Goal: Information Seeking & Learning: Check status

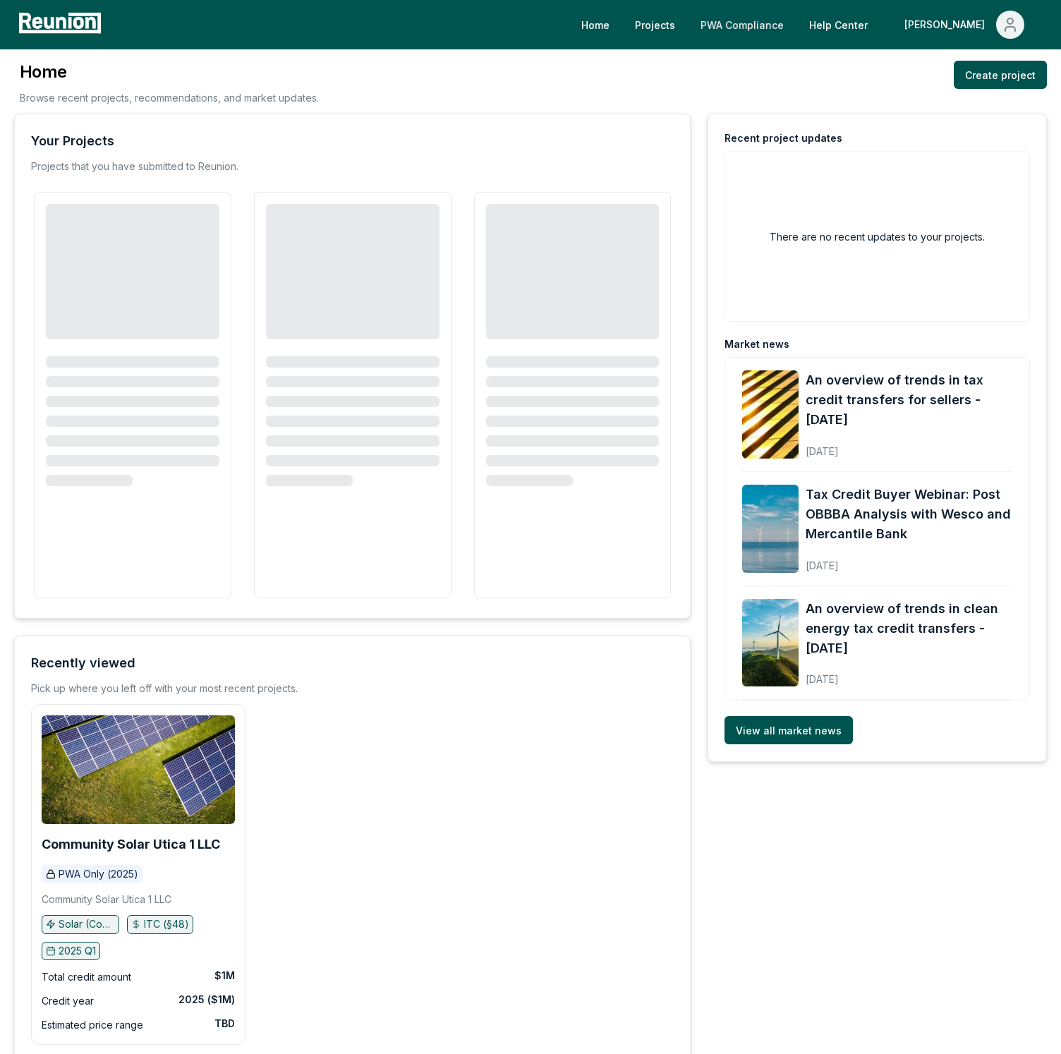
click at [795, 30] on link "PWA Compliance" at bounding box center [742, 25] width 106 height 28
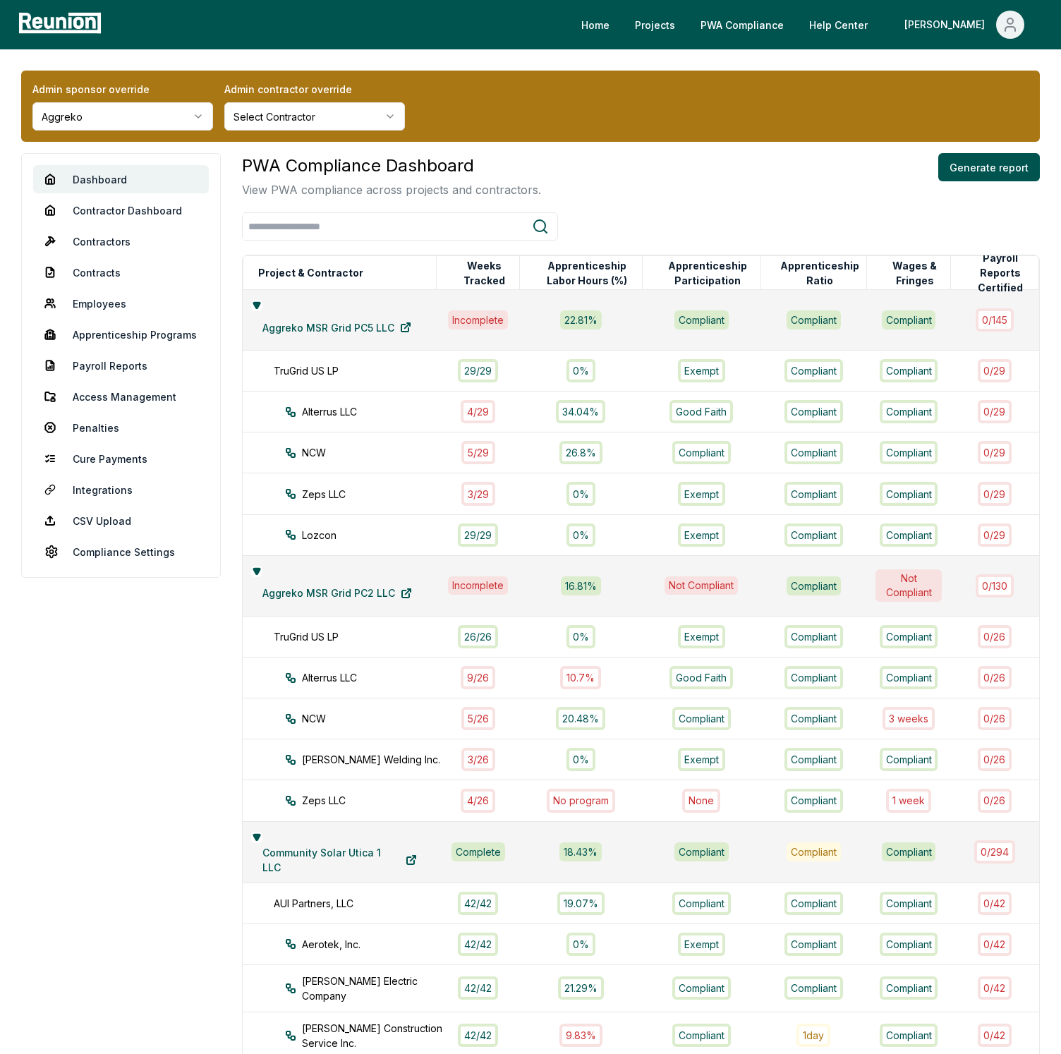
click at [628, 161] on div "PWA Compliance Dashboard View PWA compliance across projects and contractors. G…" at bounding box center [641, 175] width 798 height 45
click at [578, 125] on div "Admin sponsor override Aggreko Admin contractor override Select Contractor" at bounding box center [530, 106] width 1018 height 71
click at [566, 123] on div "Admin sponsor override Aggreko Admin contractor override Select Contractor" at bounding box center [530, 106] width 1018 height 71
click at [106, 362] on link "Payroll Reports" at bounding box center [121, 365] width 176 height 28
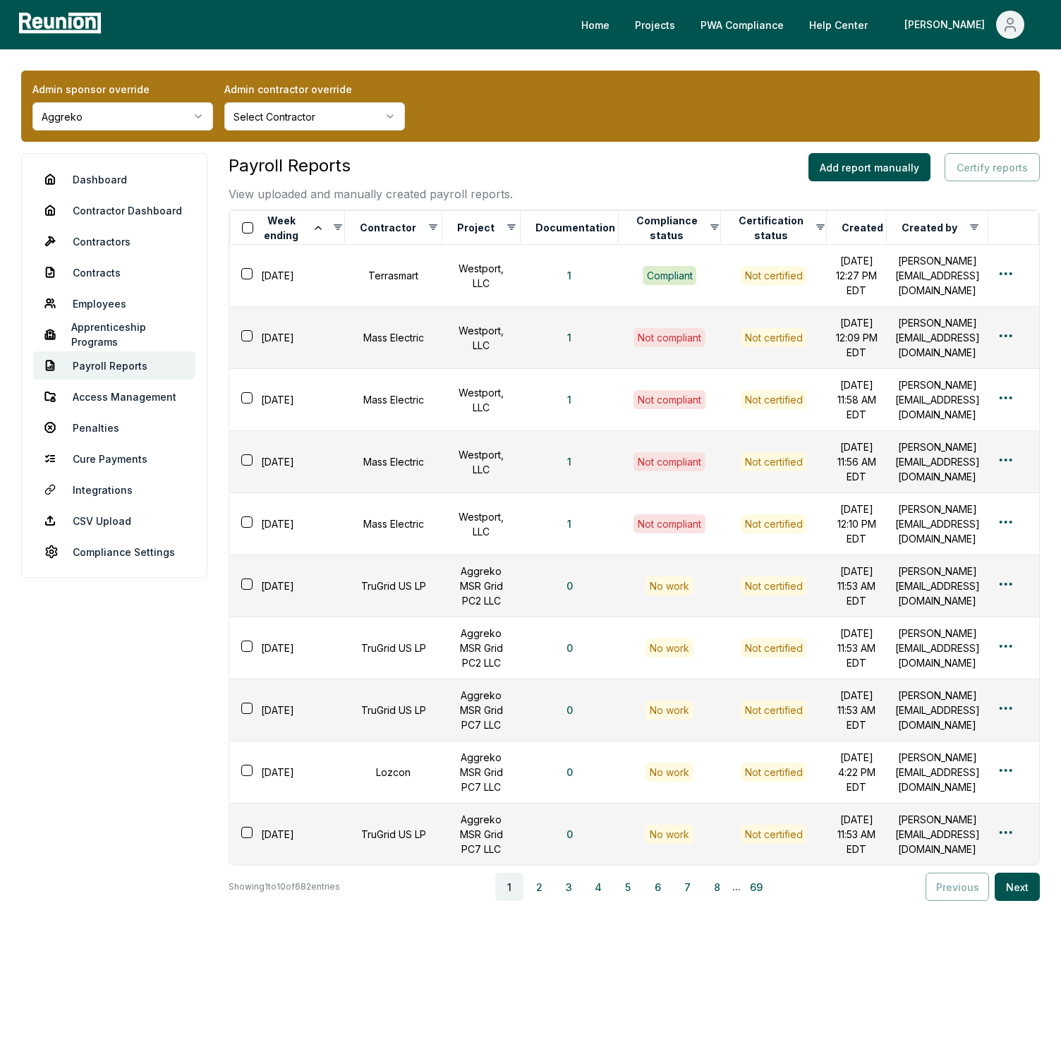
click at [712, 169] on div "Payroll Reports View uploaded and manually created payroll reports. Add report …" at bounding box center [633, 177] width 811 height 49
click at [475, 230] on button "Project" at bounding box center [475, 228] width 43 height 28
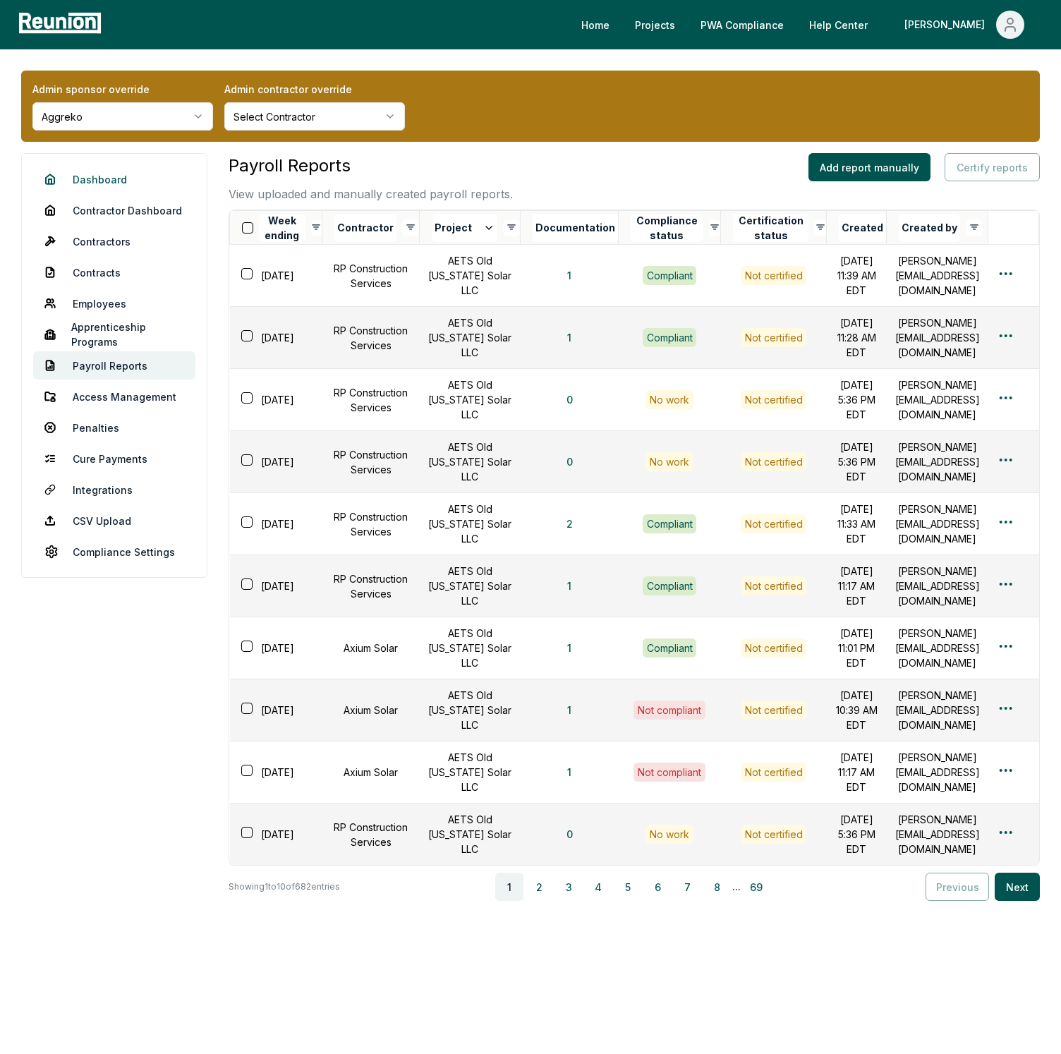
click at [101, 185] on link "Dashboard" at bounding box center [114, 179] width 162 height 28
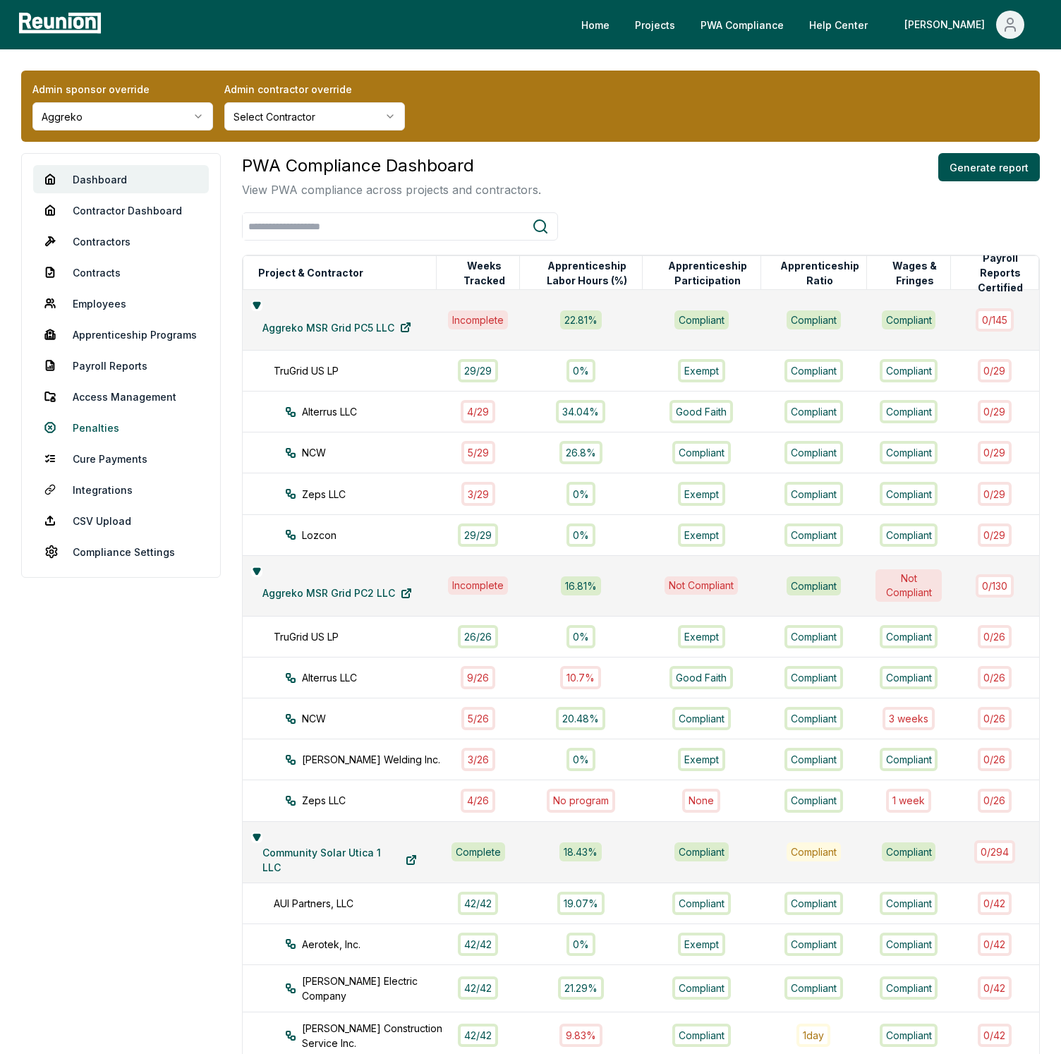
click at [116, 419] on link "Penalties" at bounding box center [121, 427] width 176 height 28
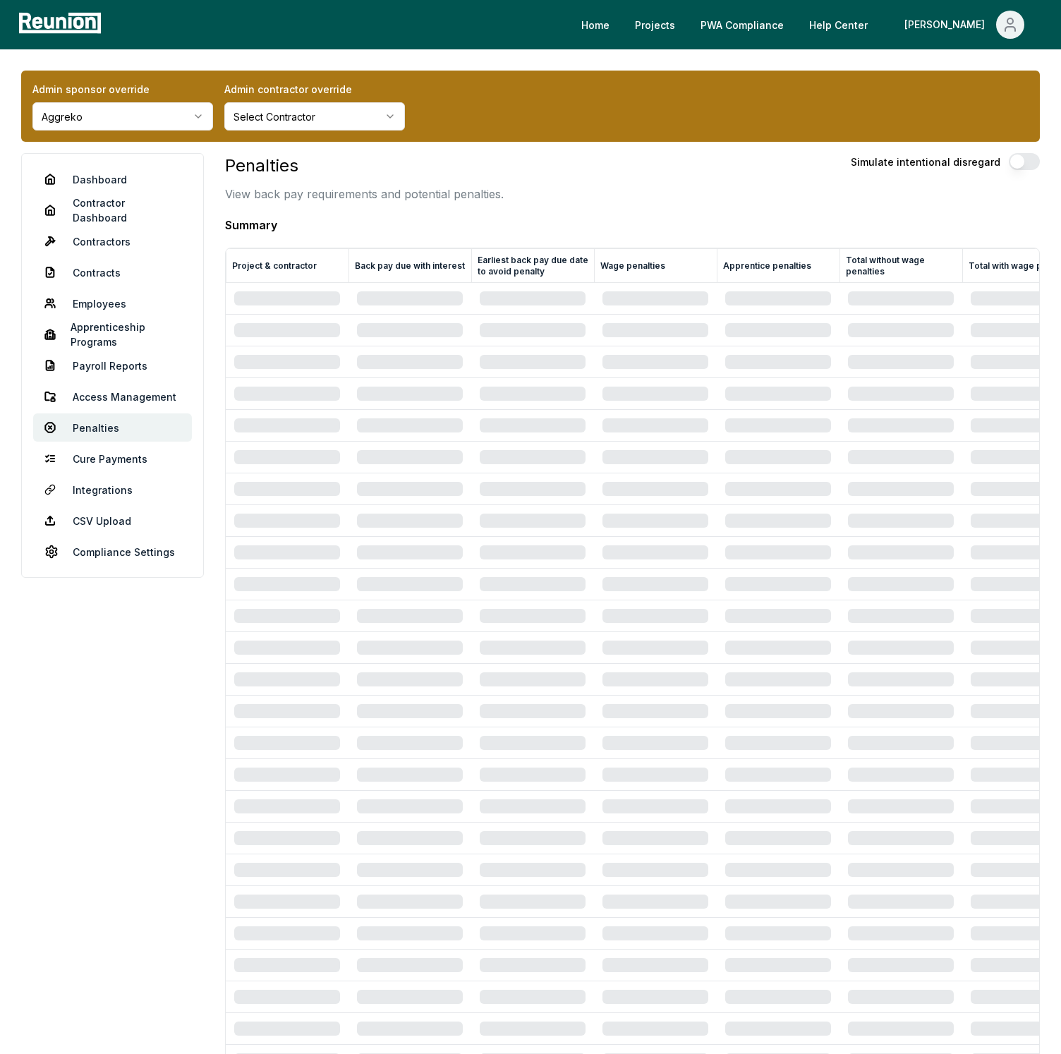
click at [555, 187] on div "Penalties View back pay requirements and potential penalties. Simulate intentio…" at bounding box center [632, 177] width 814 height 49
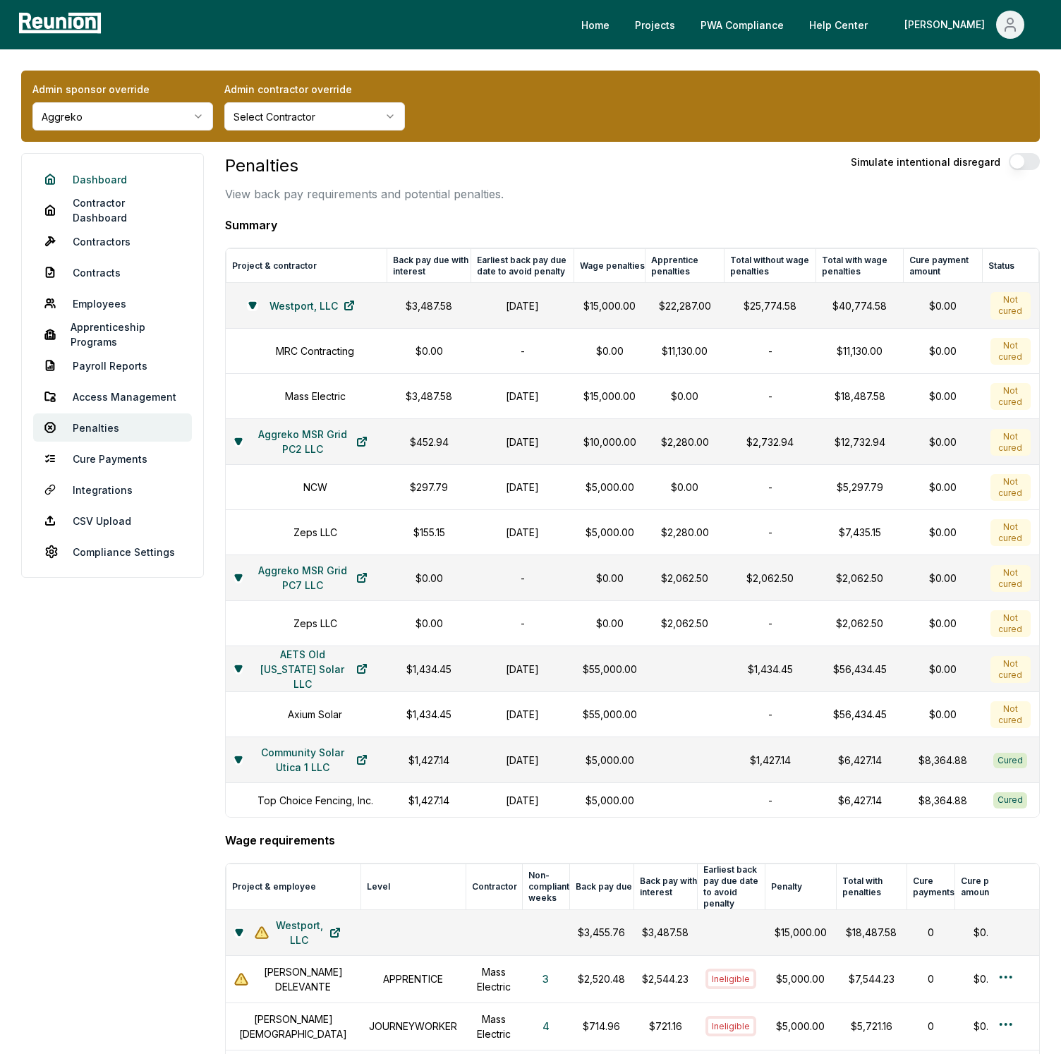
click at [95, 183] on link "Dashboard" at bounding box center [112, 179] width 159 height 28
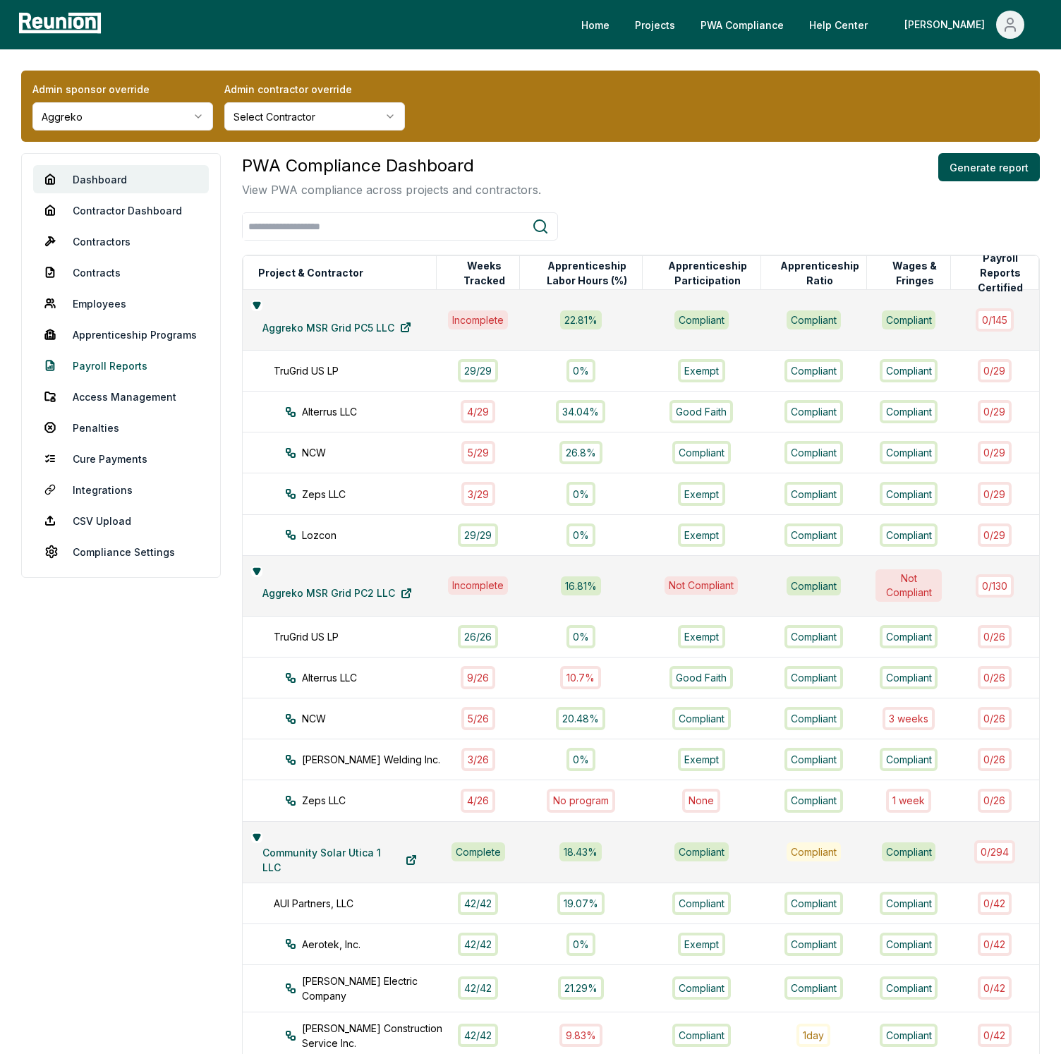
click at [117, 352] on link "Payroll Reports" at bounding box center [121, 365] width 176 height 28
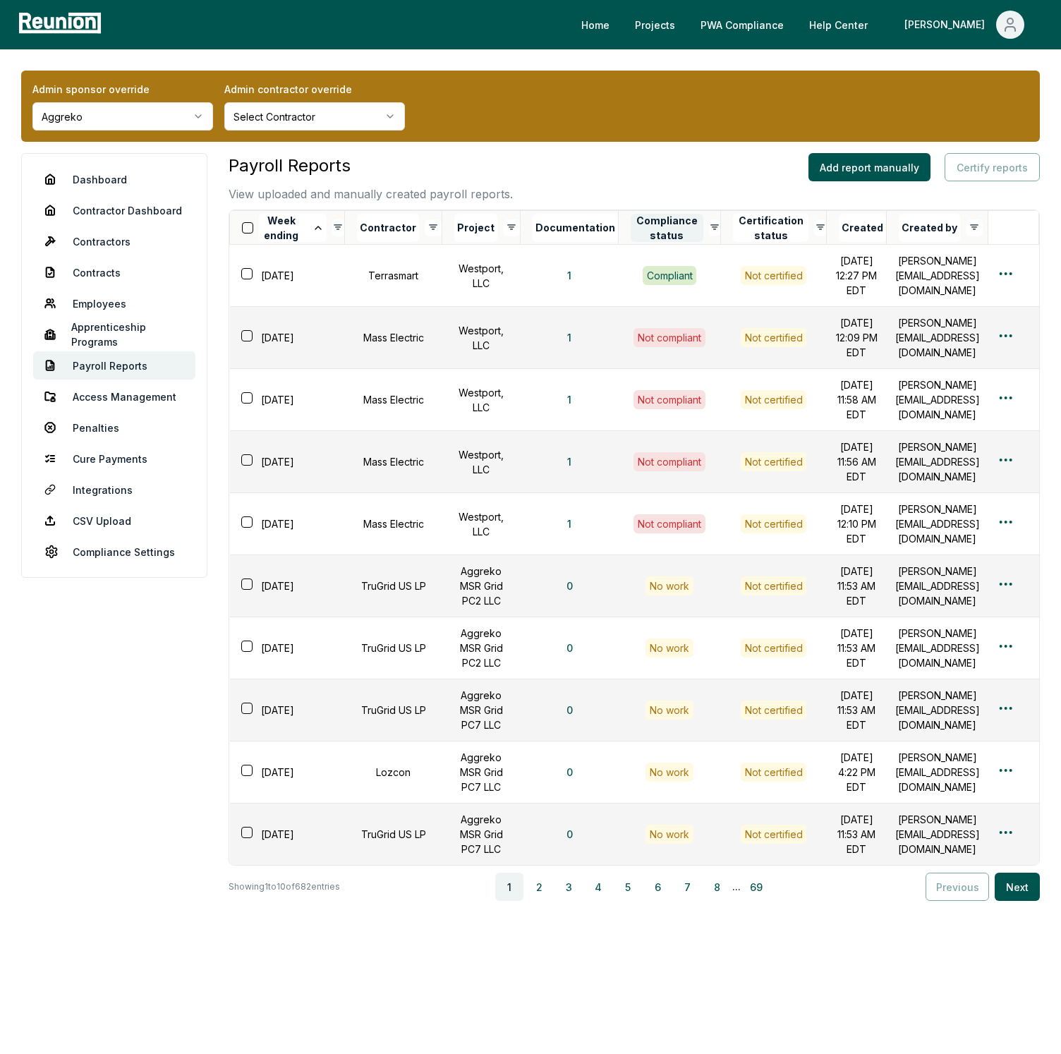
scroll to position [135, 0]
click at [544, 901] on button "2" at bounding box center [539, 886] width 28 height 28
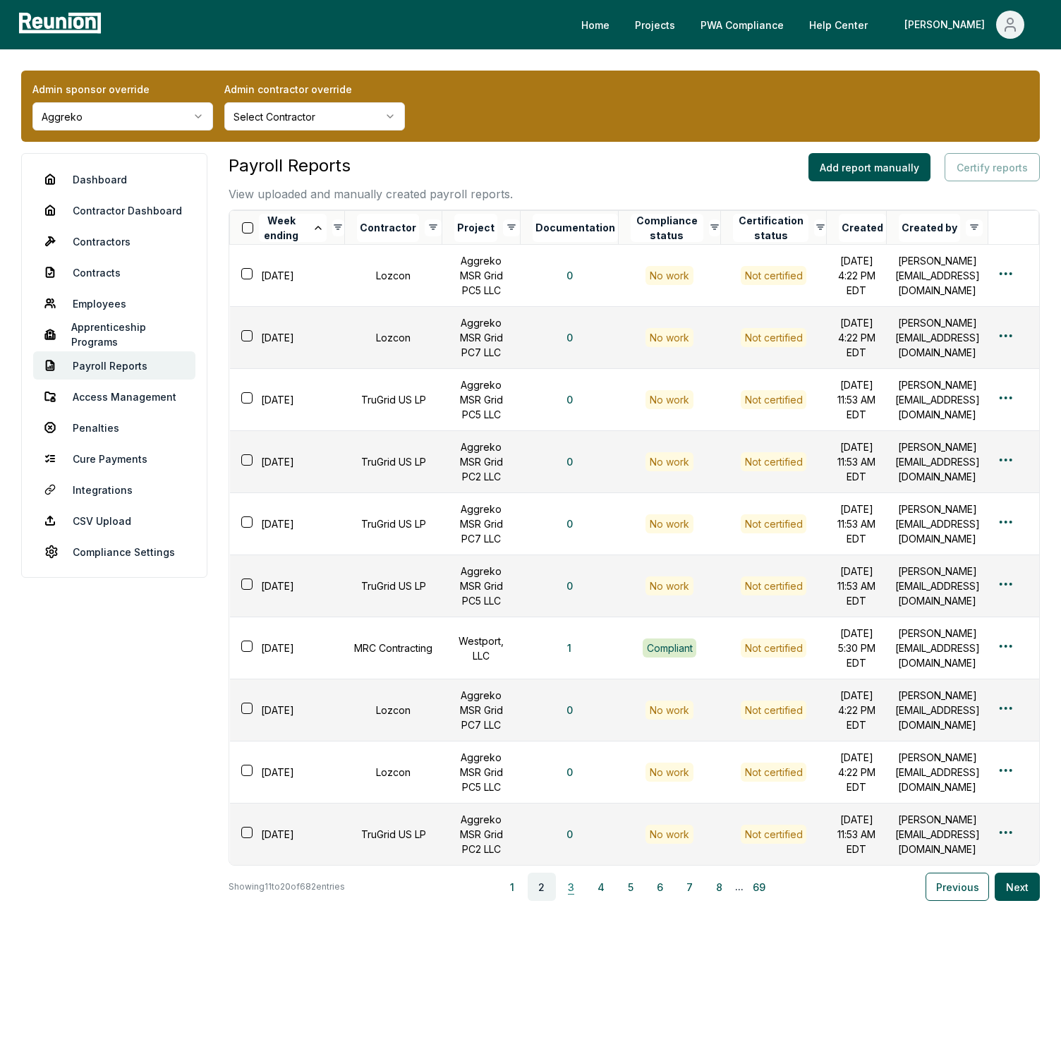
click at [578, 901] on button "3" at bounding box center [571, 886] width 28 height 28
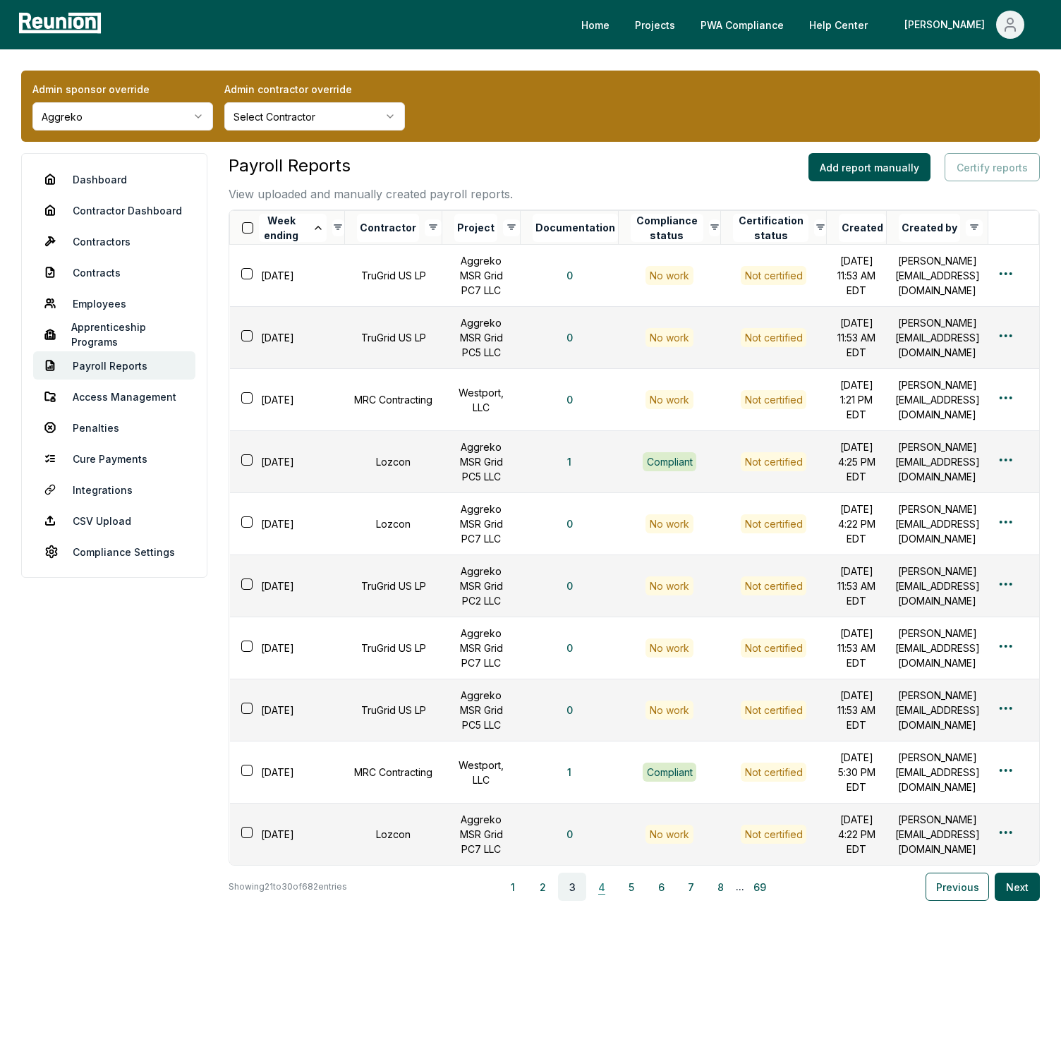
click at [608, 901] on button "4" at bounding box center [601, 886] width 28 height 28
click at [669, 901] on button "6" at bounding box center [661, 886] width 28 height 28
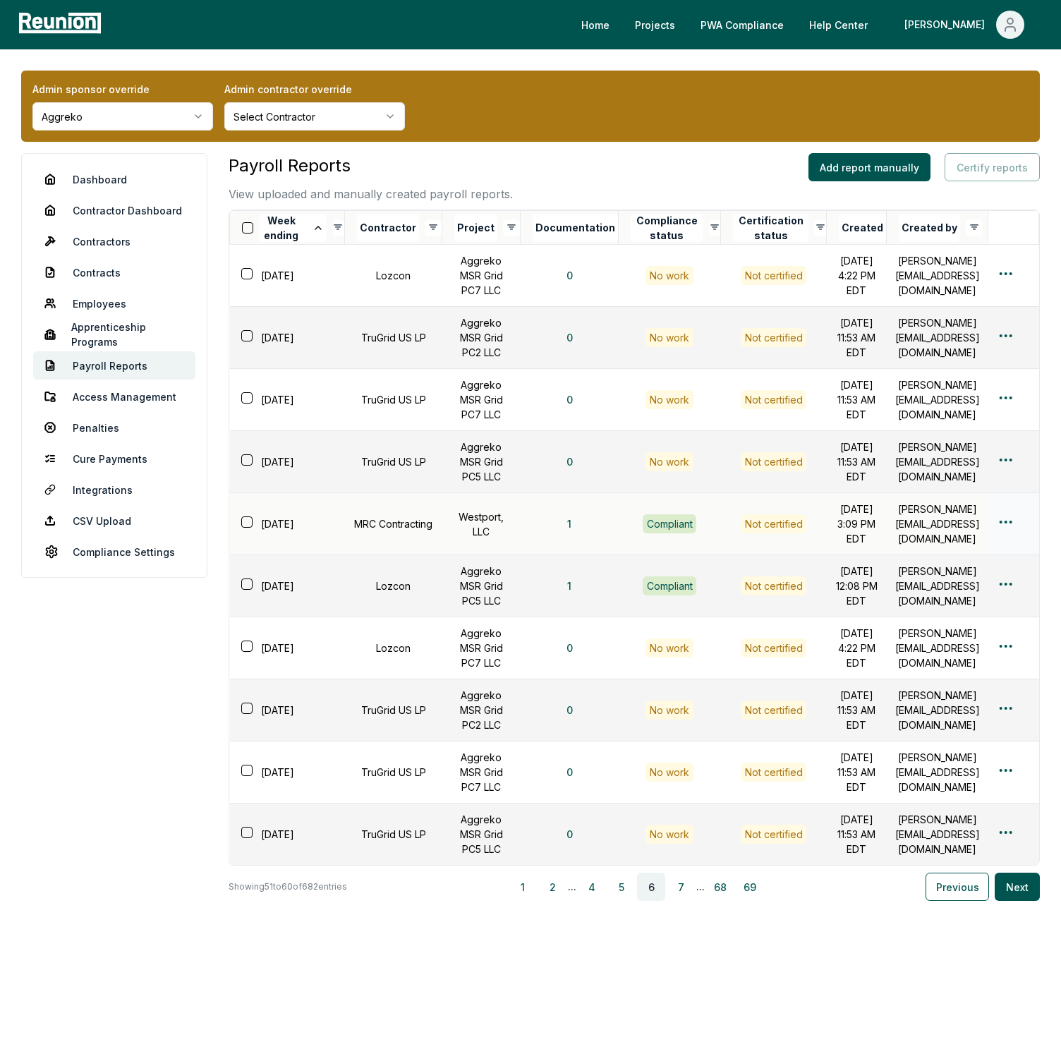
scroll to position [0, 0]
click at [140, 210] on link "Contractor Dashboard" at bounding box center [114, 210] width 162 height 28
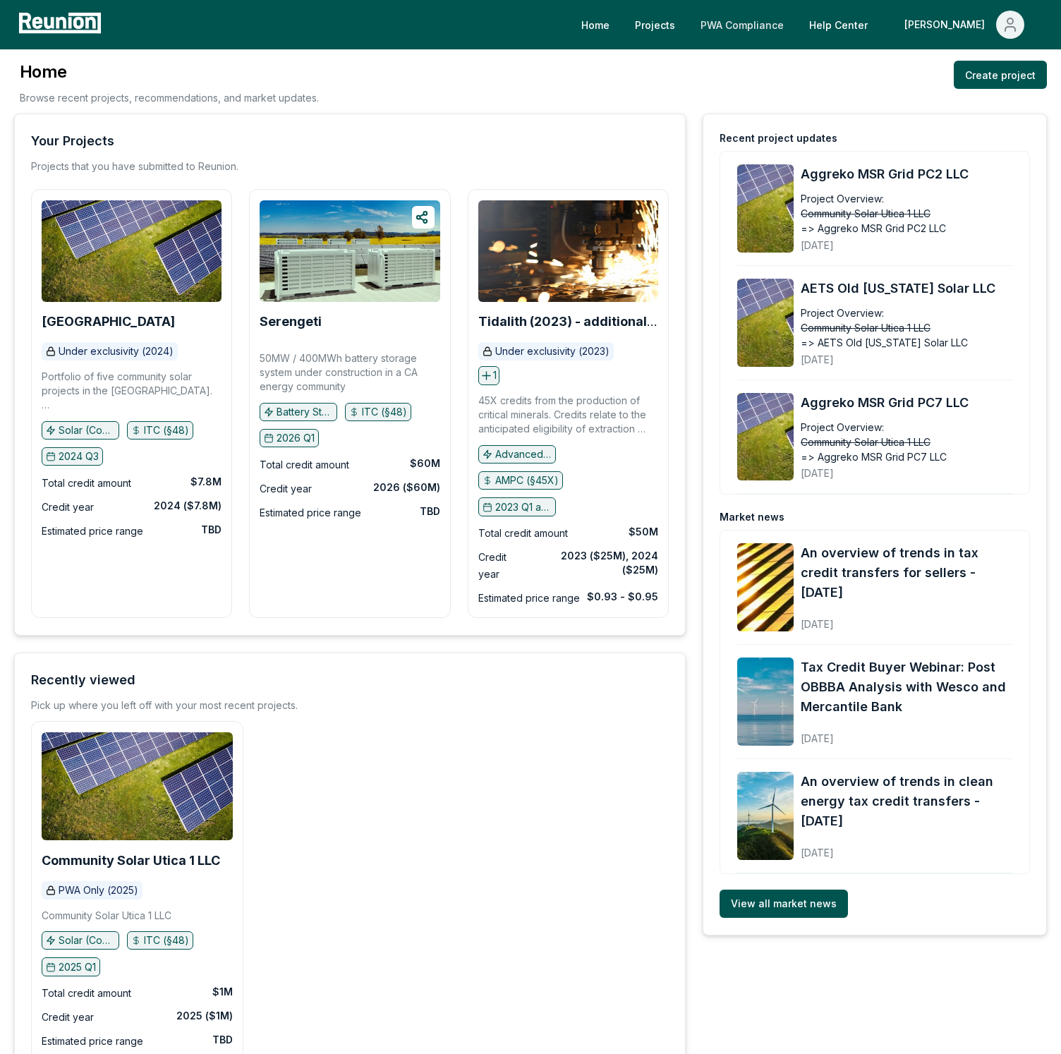
click at [784, 29] on link "PWA Compliance" at bounding box center [742, 25] width 106 height 28
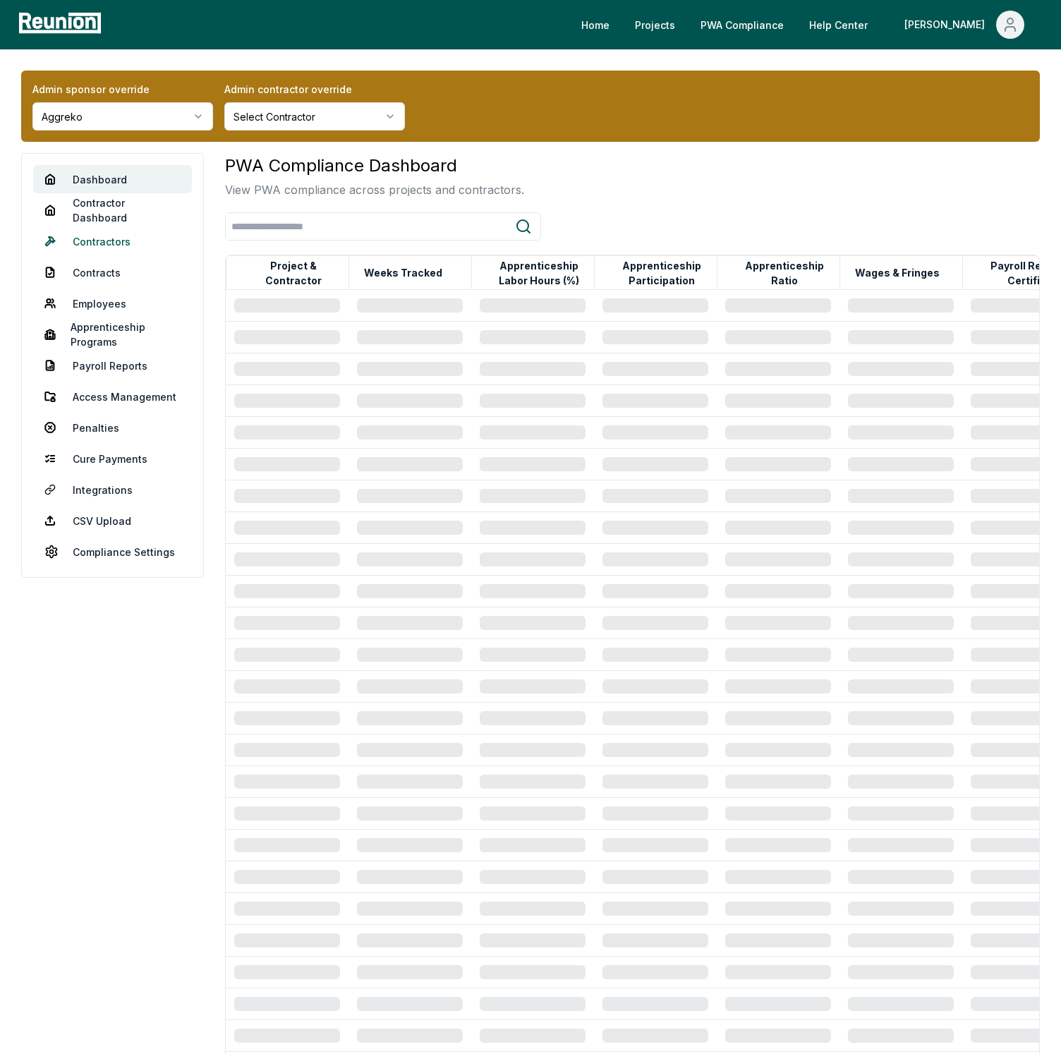
click at [97, 248] on link "Contractors" at bounding box center [112, 241] width 159 height 28
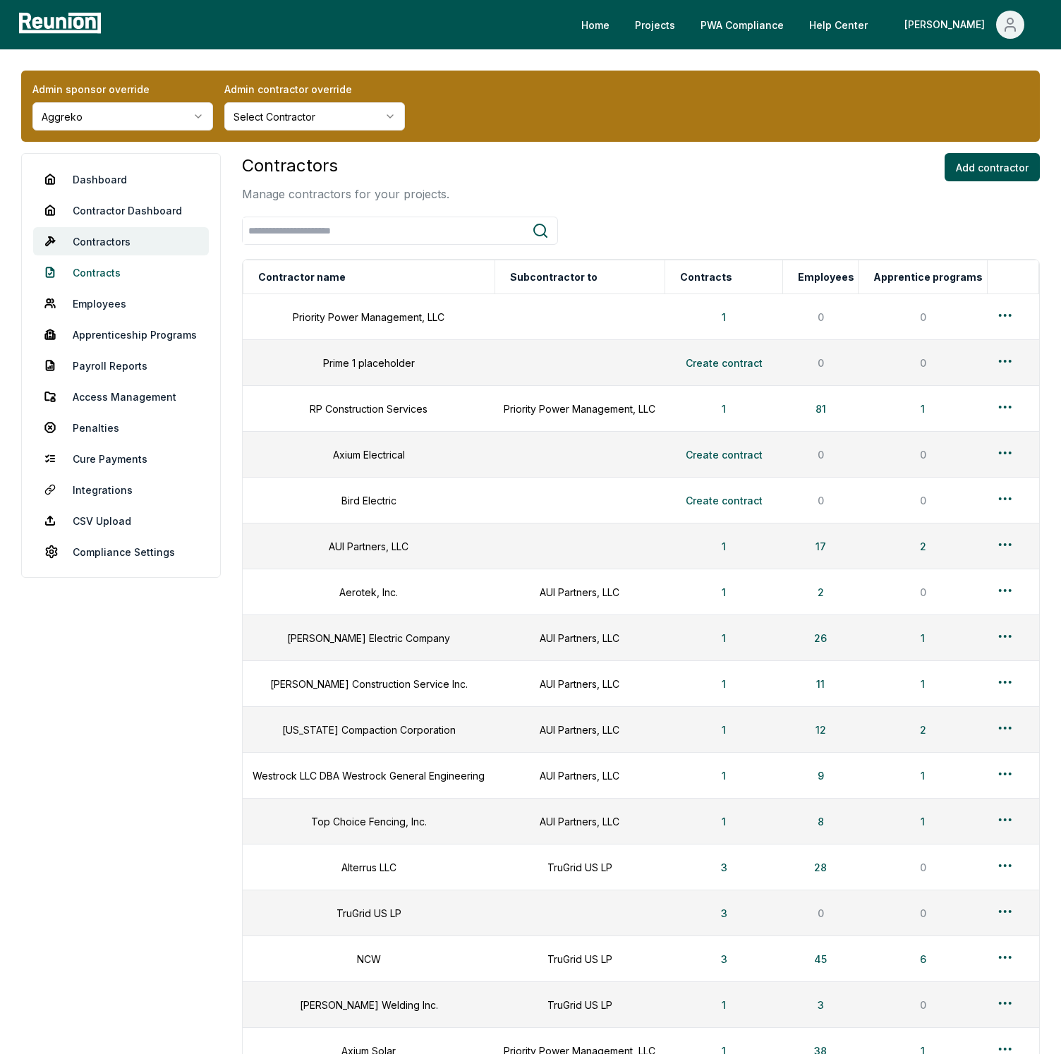
click at [106, 269] on link "Contracts" at bounding box center [121, 272] width 176 height 28
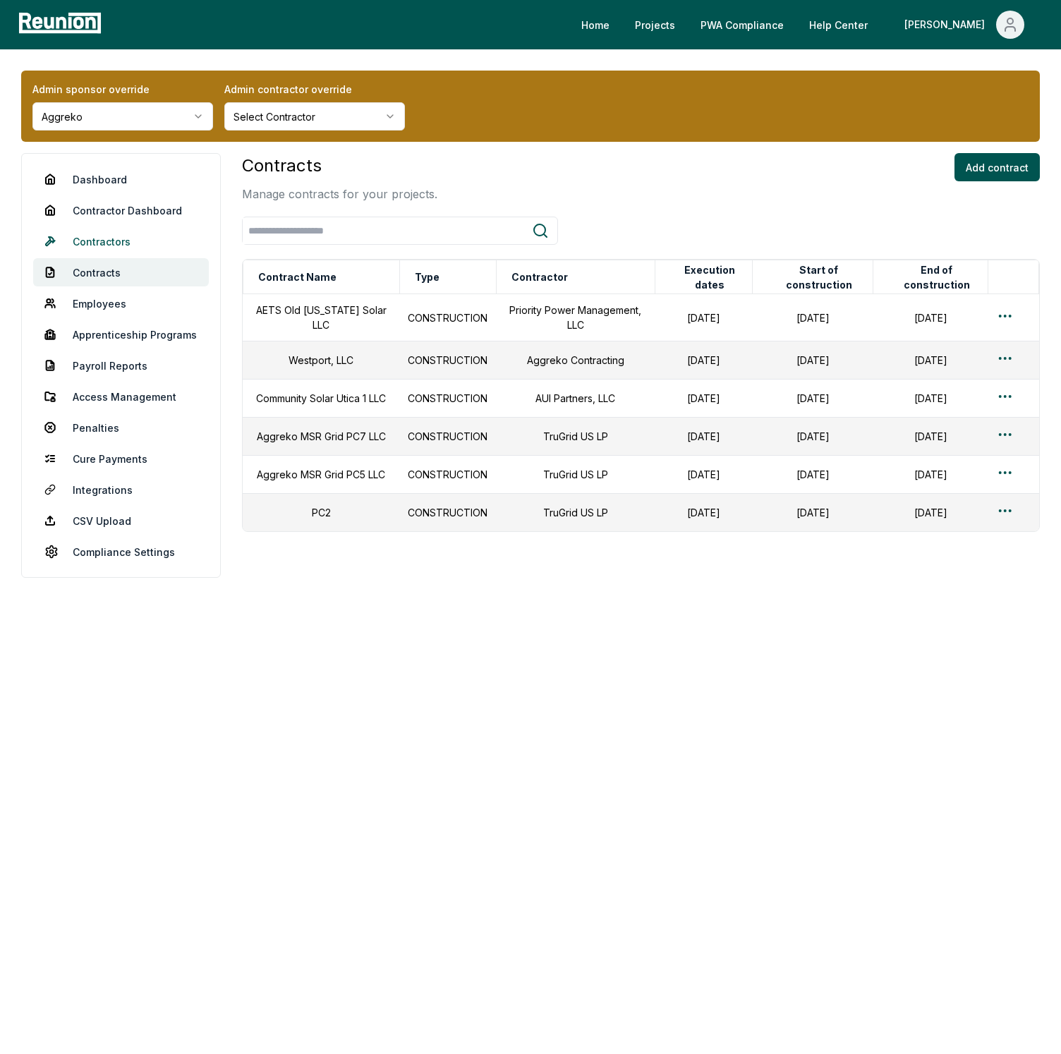
click at [121, 250] on link "Contractors" at bounding box center [121, 241] width 176 height 28
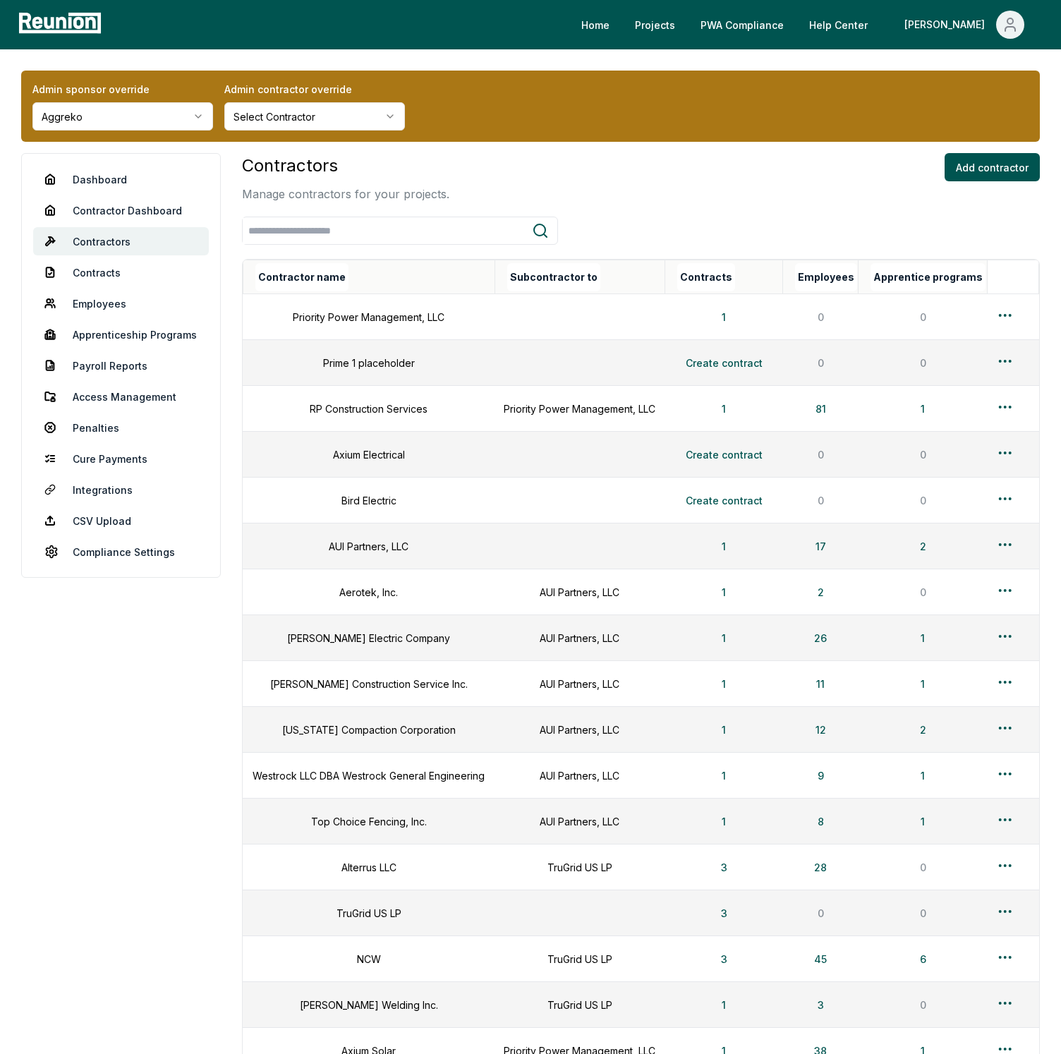
click at [353, 283] on div "Contractor name" at bounding box center [374, 277] width 239 height 28
click at [312, 280] on button "Contractor name" at bounding box center [301, 277] width 93 height 28
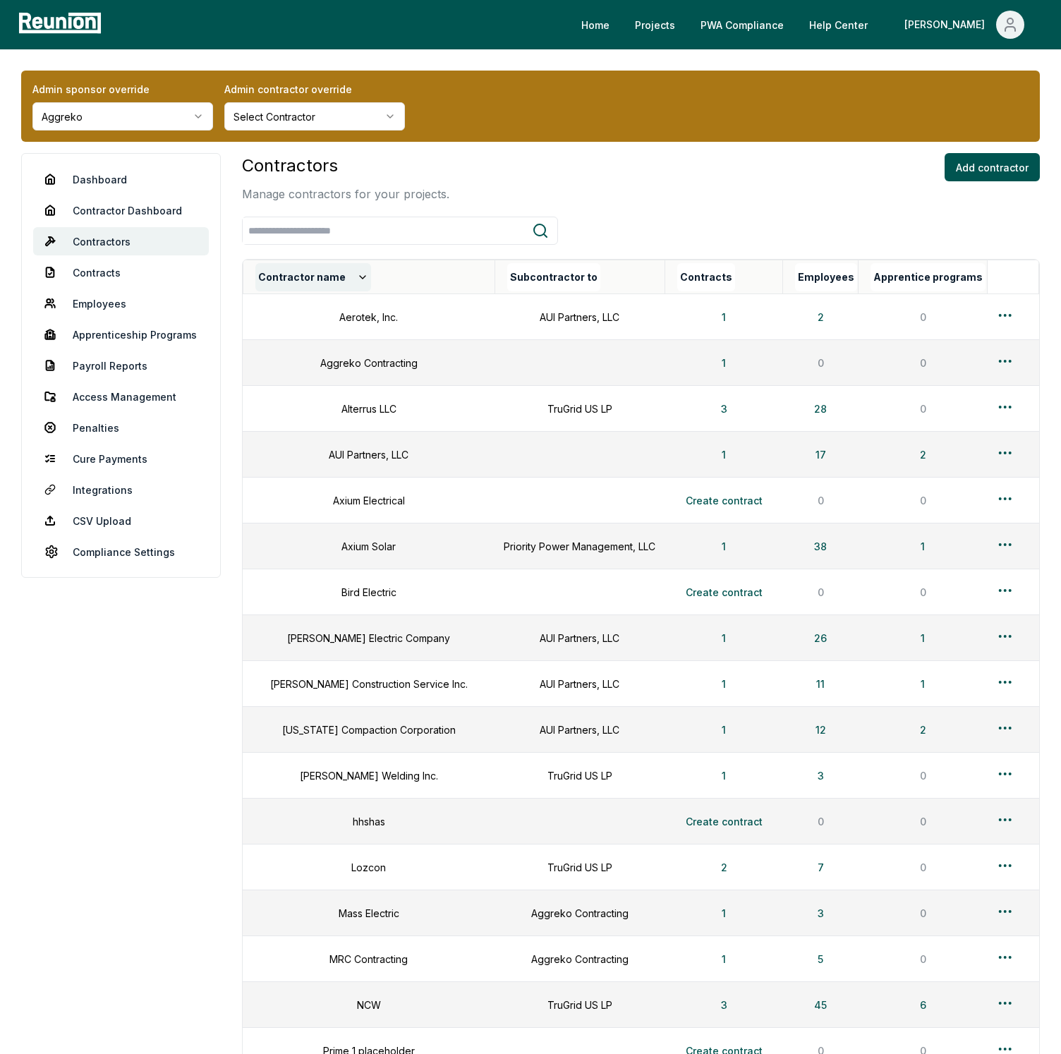
click at [312, 279] on button "Contractor name" at bounding box center [313, 277] width 116 height 28
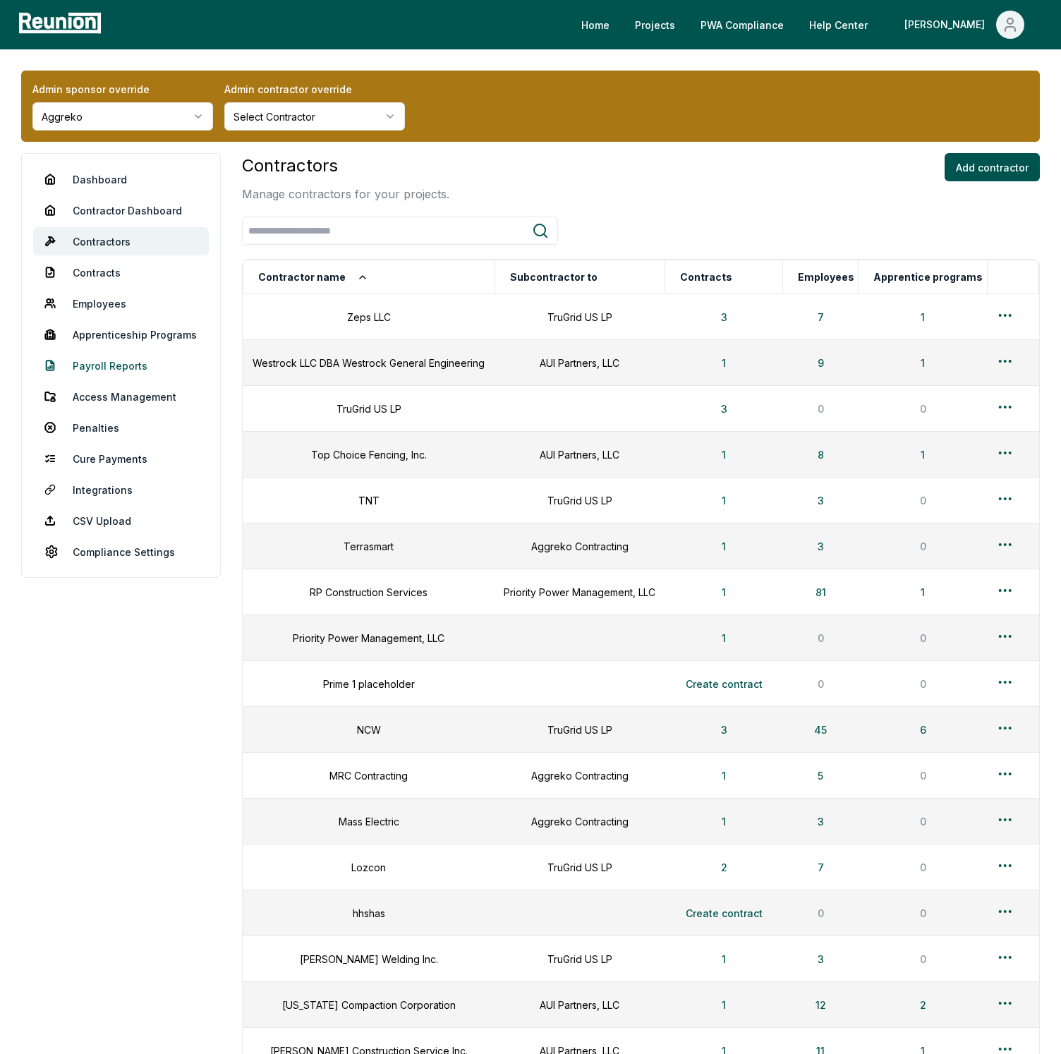
click at [106, 358] on link "Payroll Reports" at bounding box center [121, 365] width 176 height 28
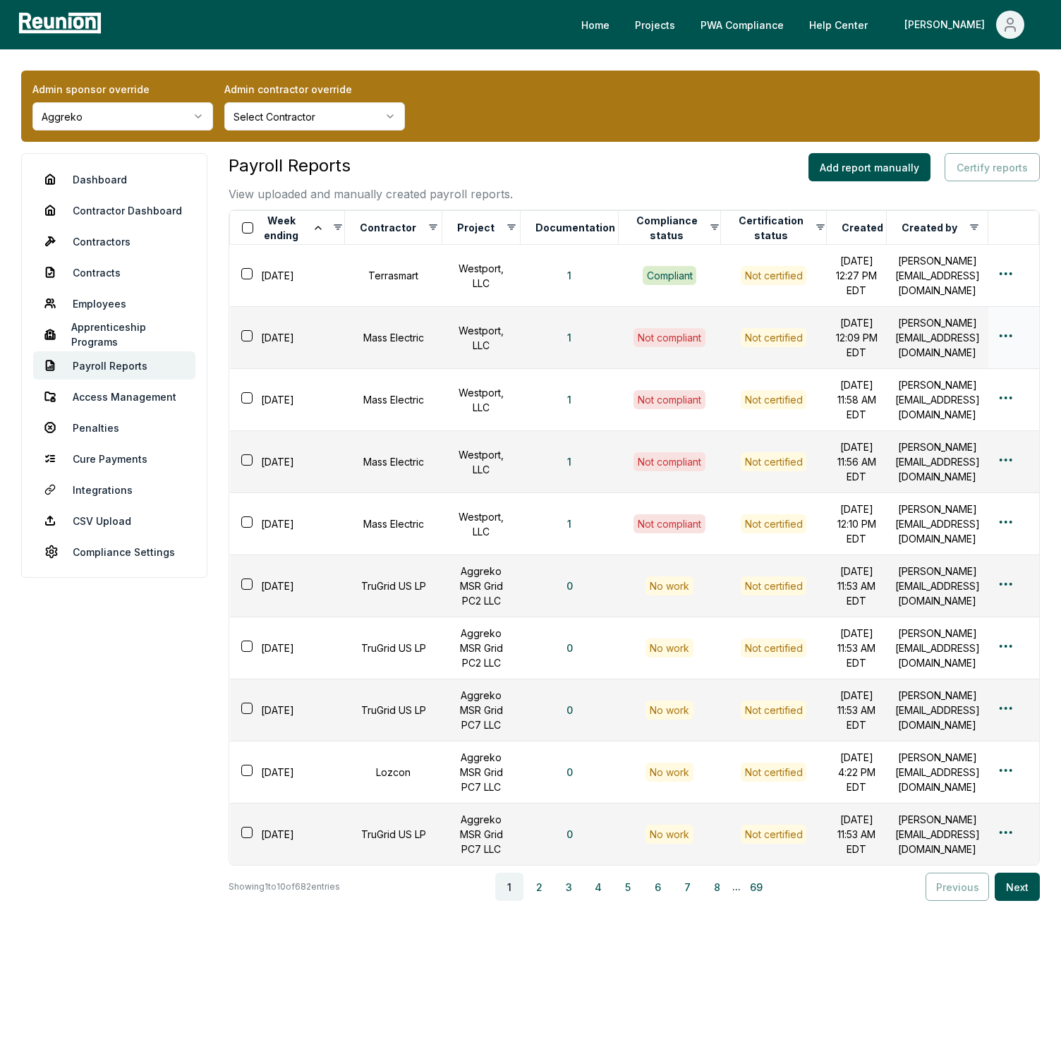
click at [1003, 356] on html "Please visit us on your desktop We're working on making our marketplace mobile-…" at bounding box center [530, 527] width 1061 height 1054
click at [958, 408] on div "Edit" at bounding box center [982, 413] width 134 height 23
click at [1010, 435] on html "Please visit us on your desktop We're working on making our marketplace mobile-…" at bounding box center [530, 527] width 1061 height 1054
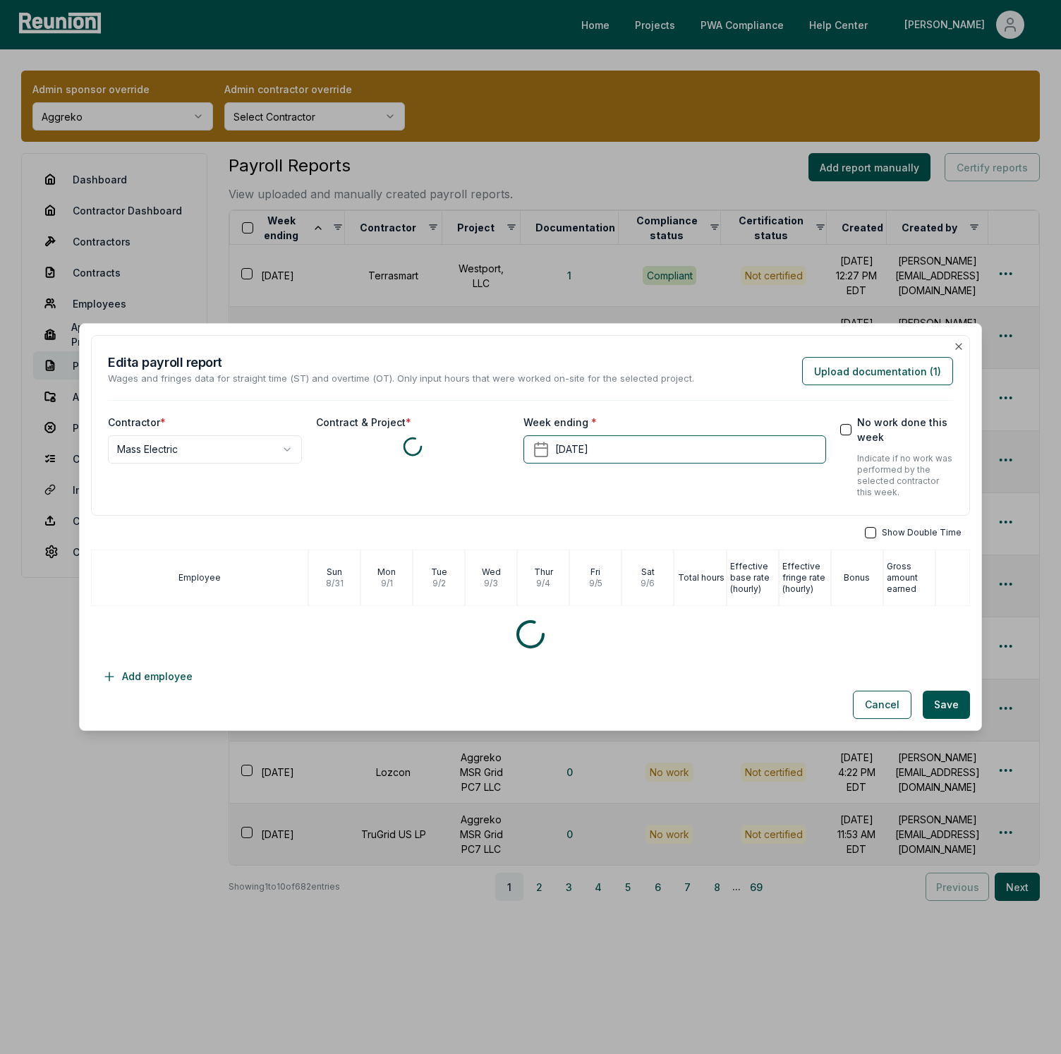
click at [946, 486] on p "Indicate if no work was performed by the selected contractor this week." at bounding box center [905, 475] width 96 height 45
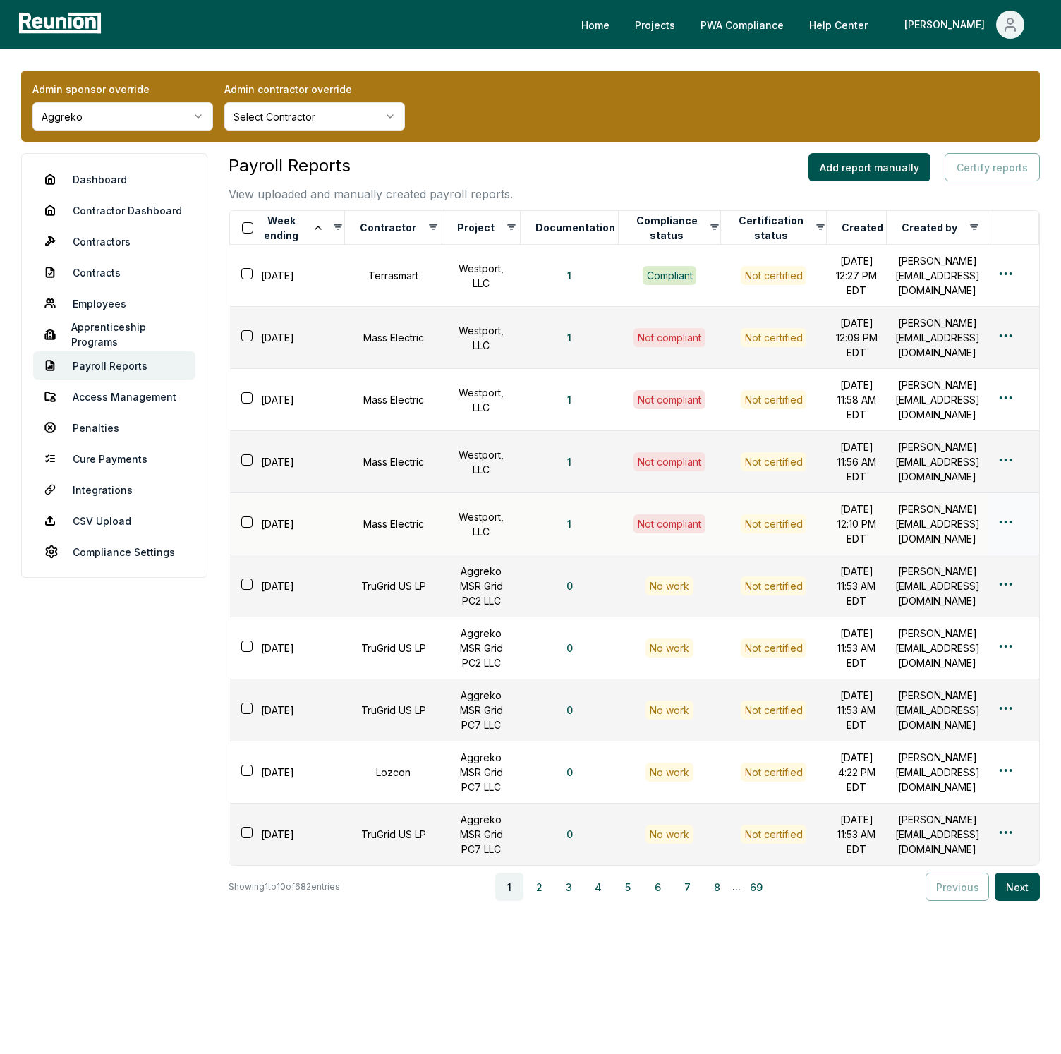
scroll to position [135, 0]
click at [572, 891] on button "3" at bounding box center [568, 886] width 28 height 28
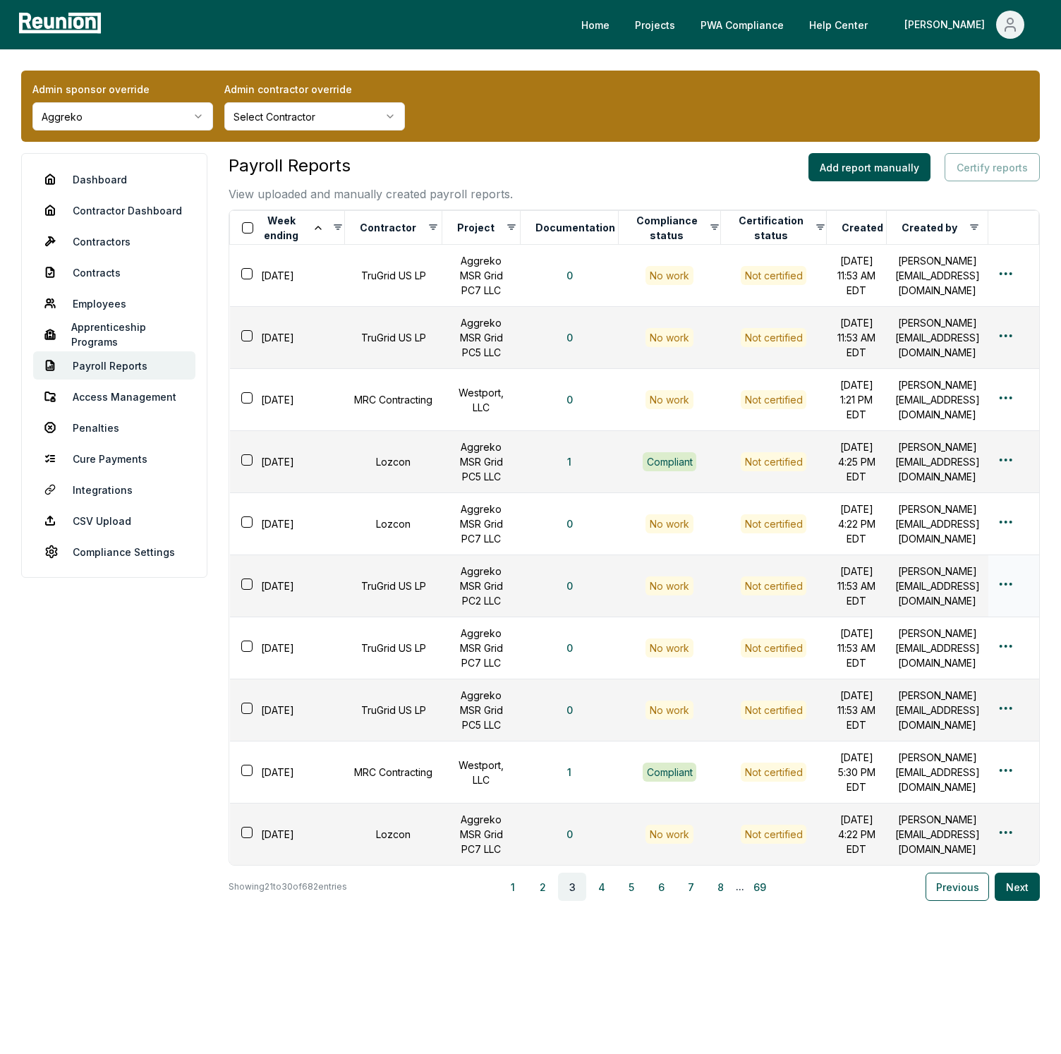
click at [1003, 575] on div at bounding box center [1013, 585] width 34 height 20
click at [1003, 528] on html "Please visit us on your desktop We're working on making our marketplace mobile-…" at bounding box center [530, 527] width 1061 height 1054
click at [946, 582] on div "Edit" at bounding box center [982, 585] width 134 height 23
click at [97, 320] on link "Apprenticeship Programs" at bounding box center [114, 334] width 162 height 28
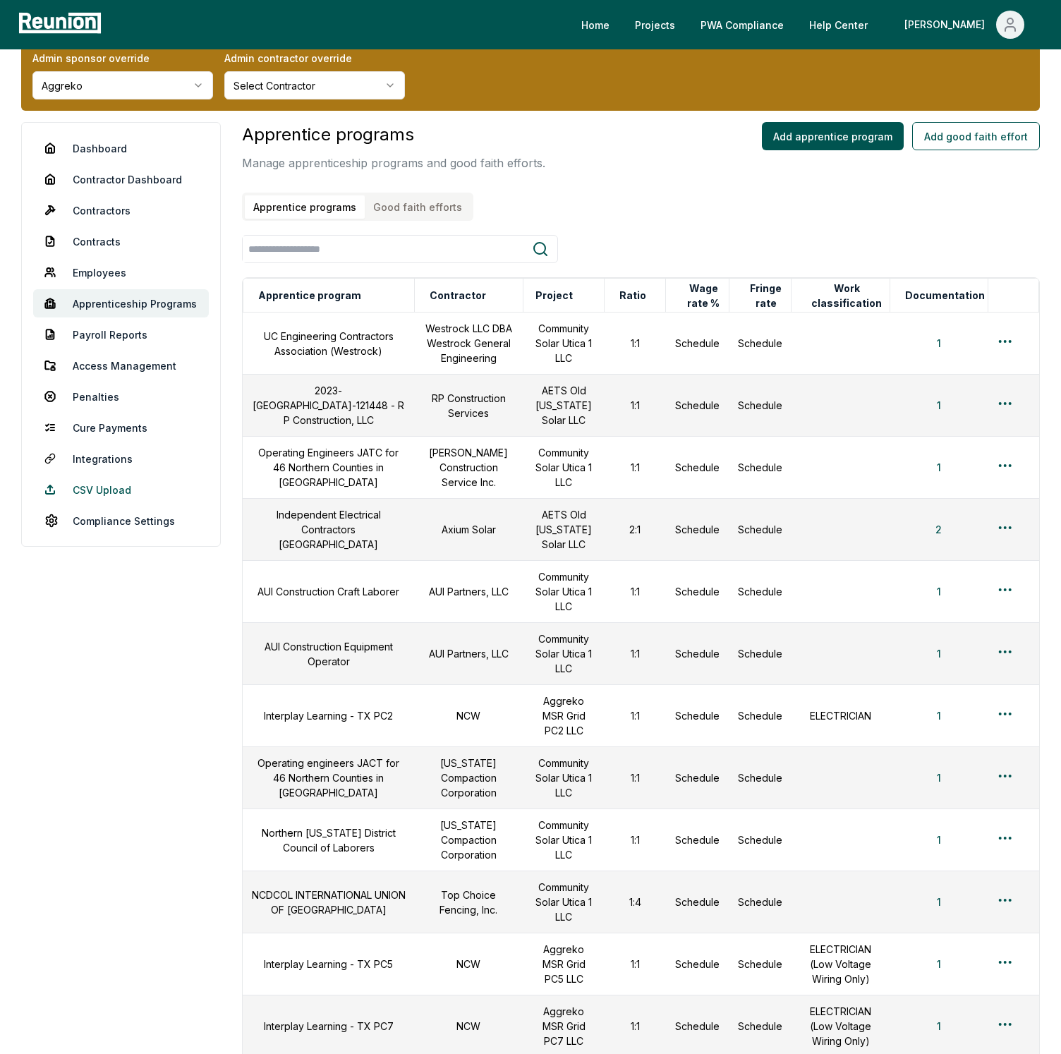
scroll to position [28, 0]
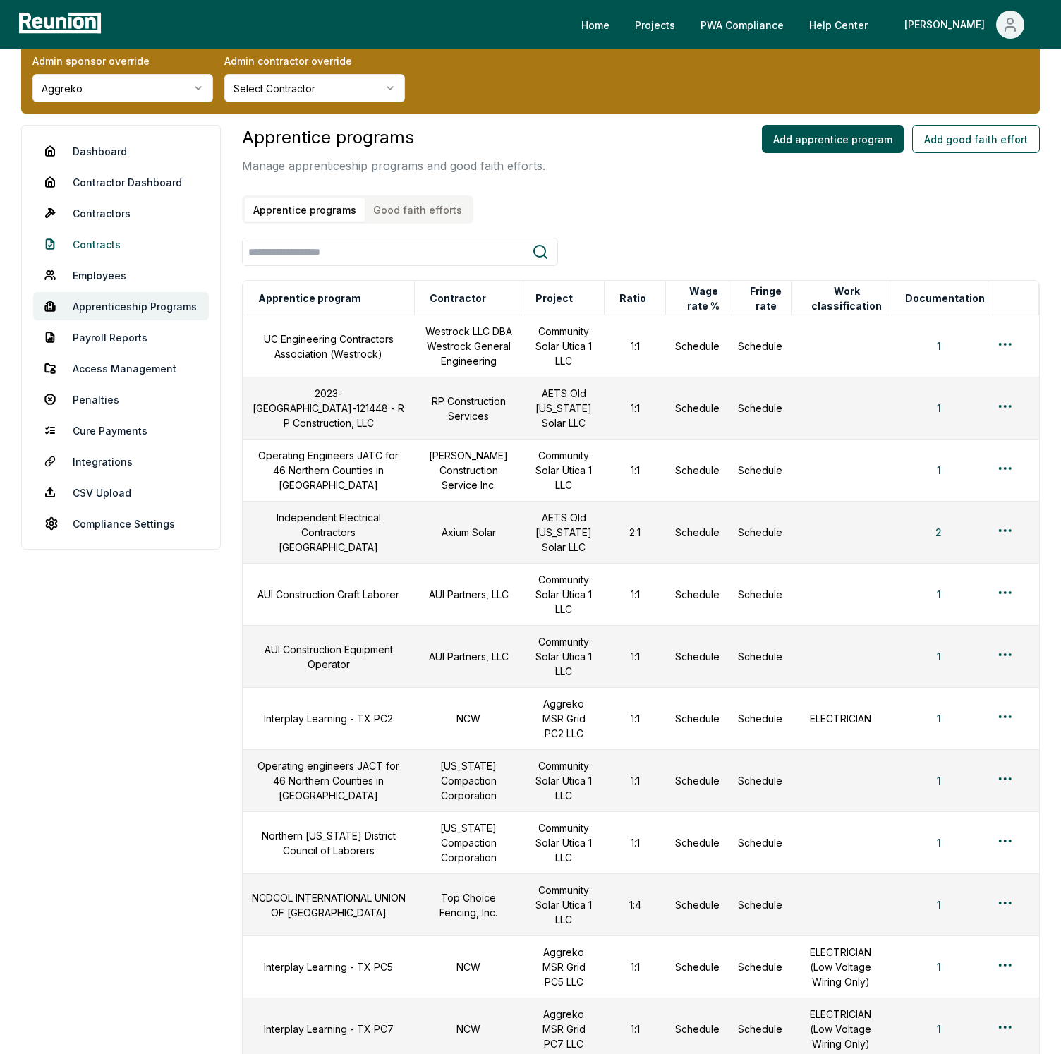
click at [99, 246] on link "Contracts" at bounding box center [121, 244] width 176 height 28
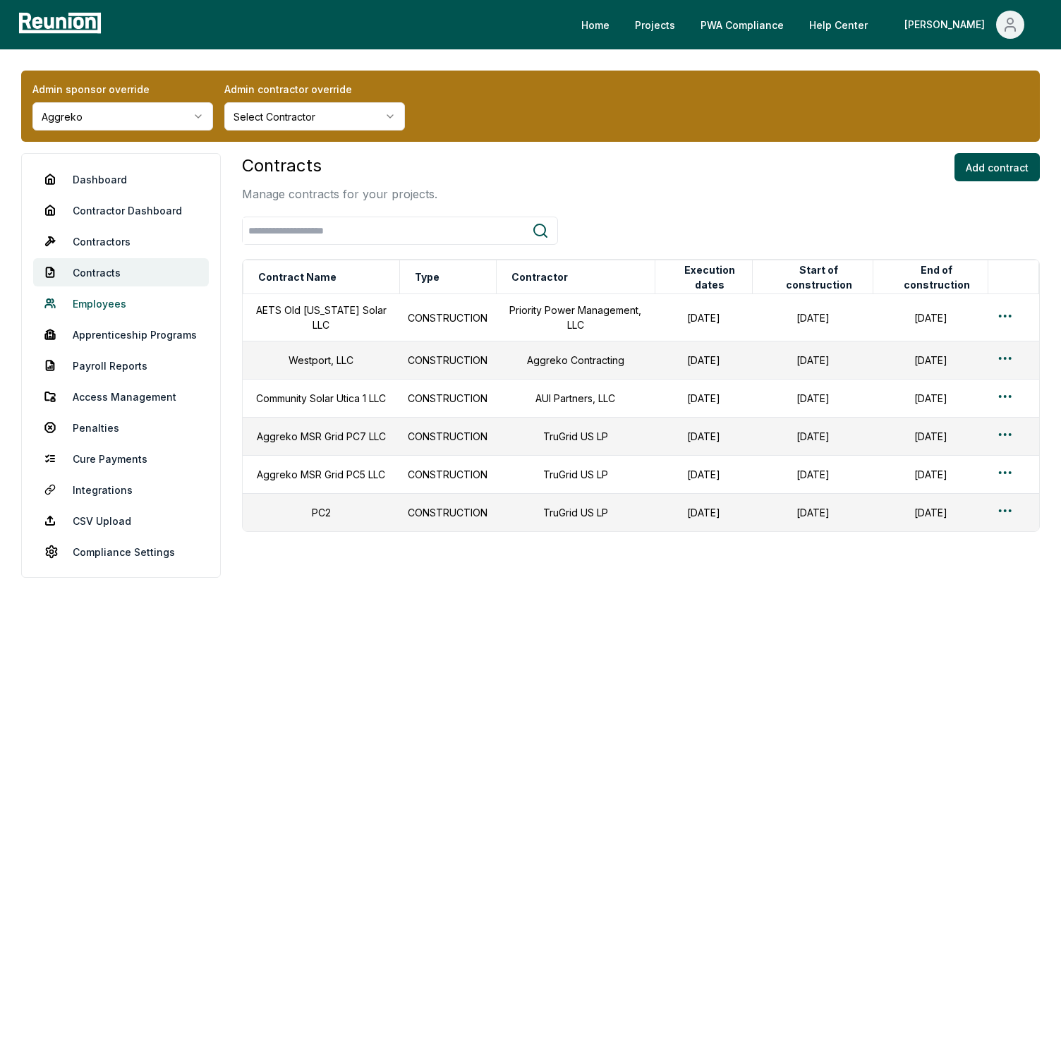
click at [121, 299] on link "Employees" at bounding box center [121, 303] width 176 height 28
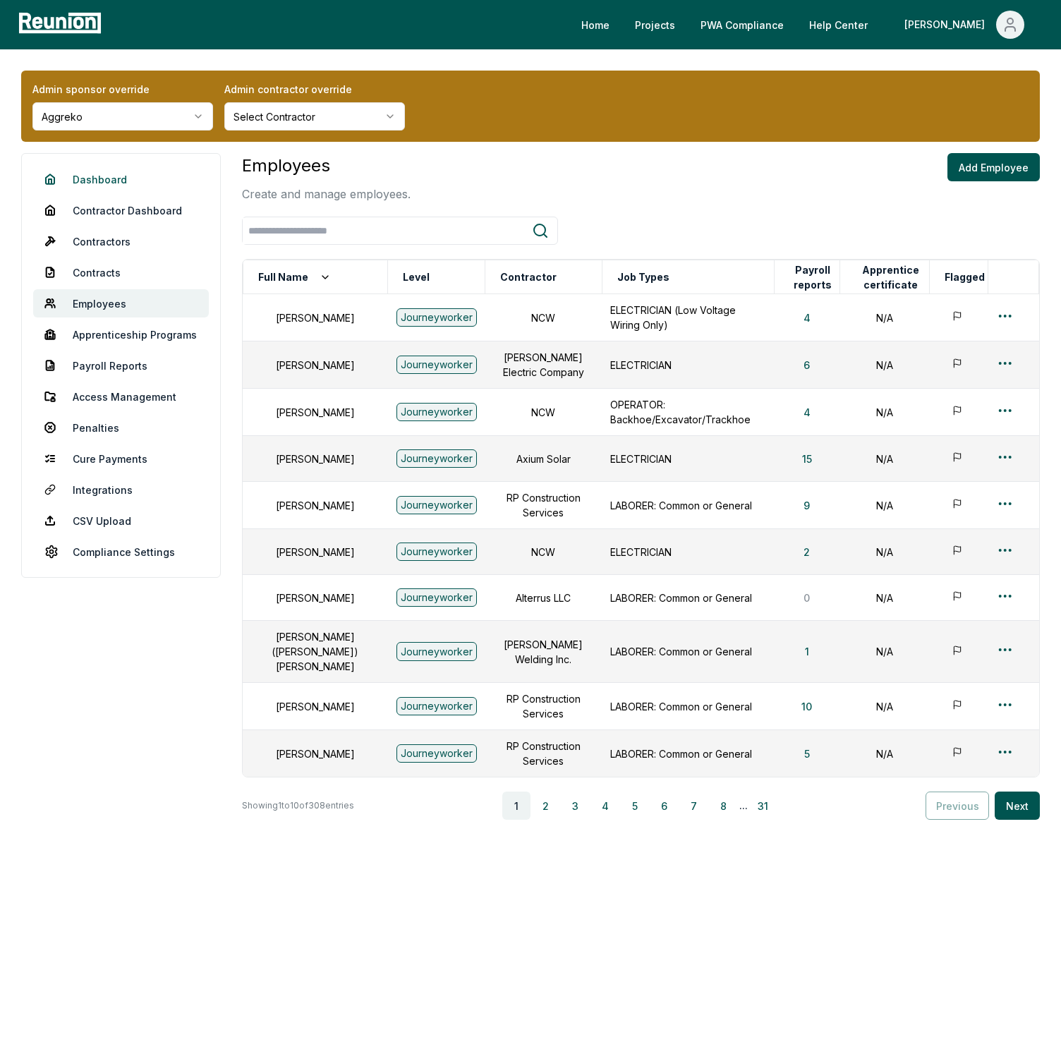
click at [102, 188] on link "Dashboard" at bounding box center [121, 179] width 176 height 28
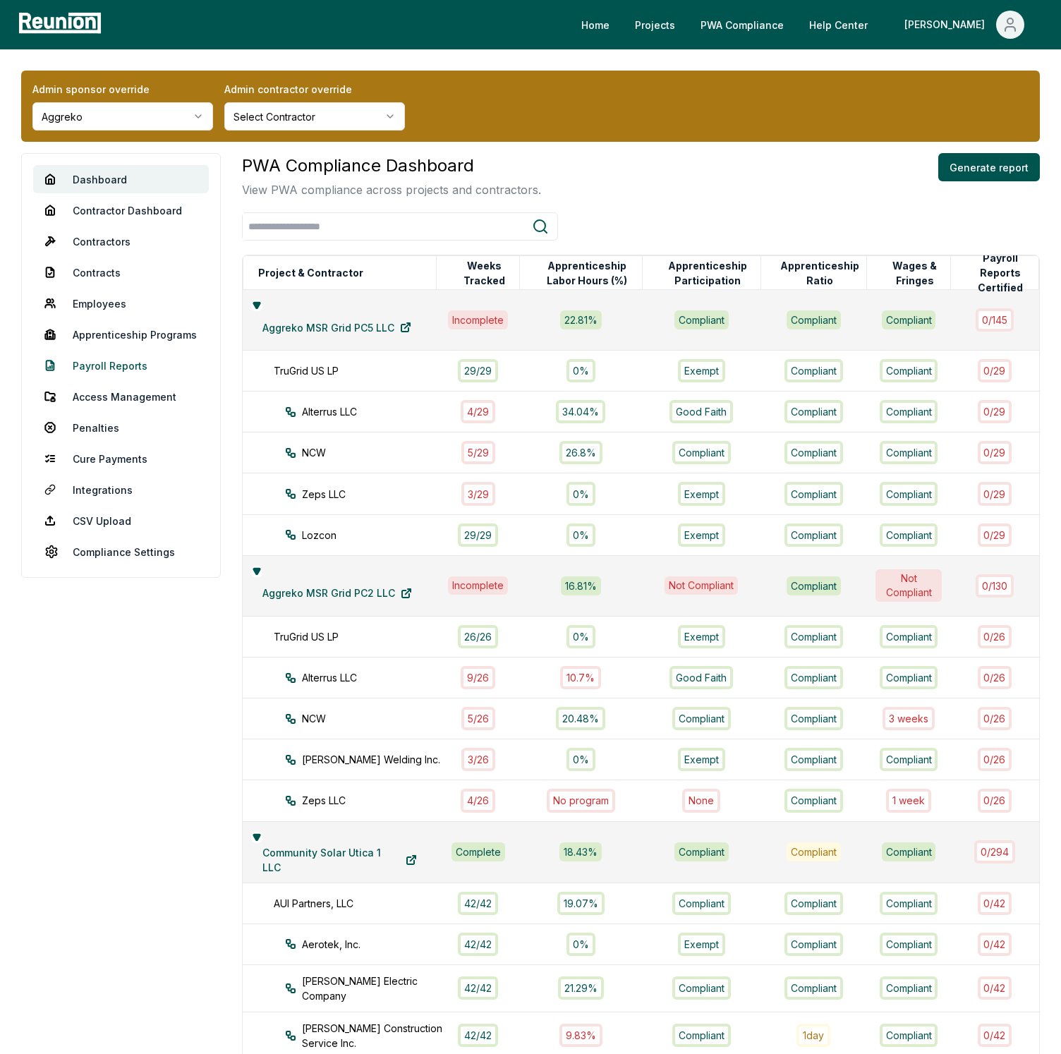
click at [111, 351] on link "Payroll Reports" at bounding box center [121, 365] width 176 height 28
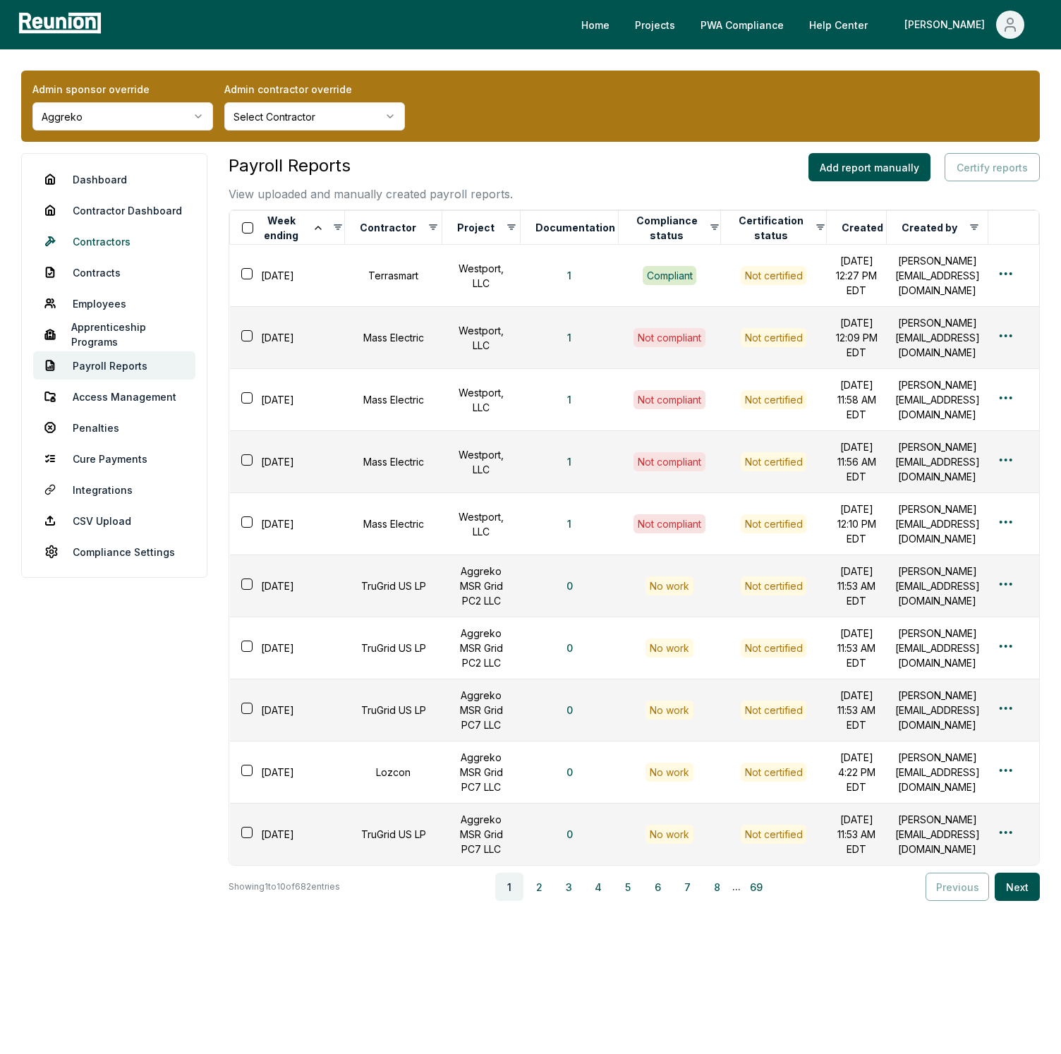
click at [166, 245] on link "Contractors" at bounding box center [114, 241] width 162 height 28
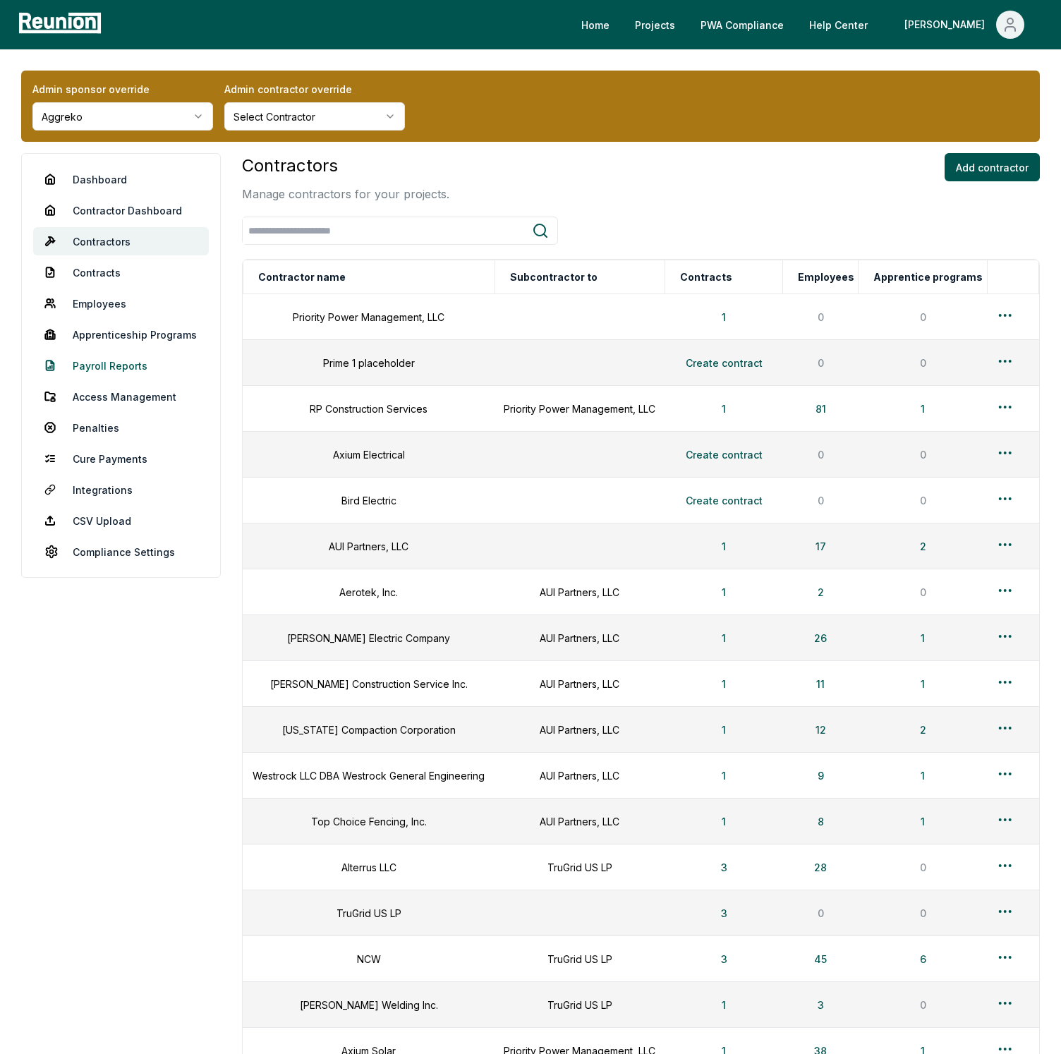
click at [91, 372] on link "Payroll Reports" at bounding box center [121, 365] width 176 height 28
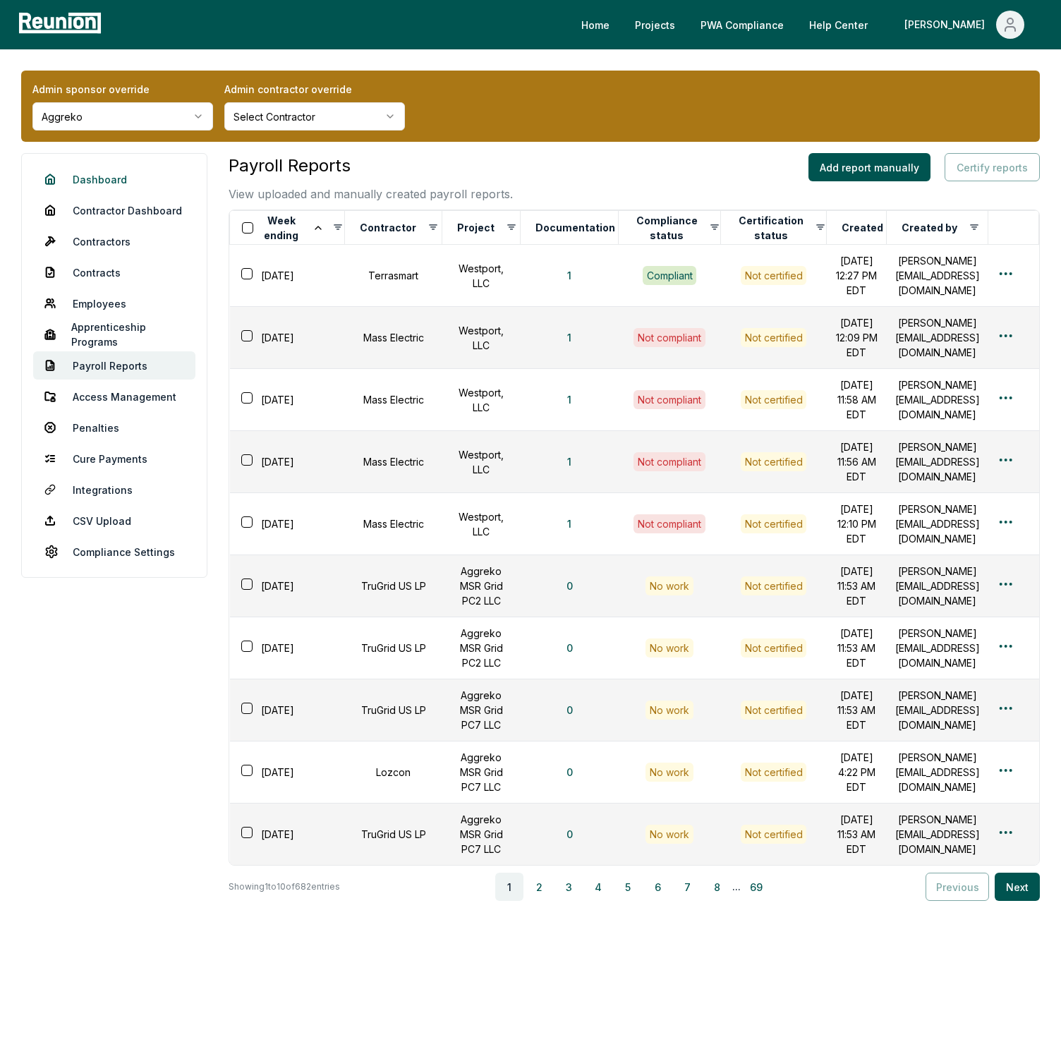
click at [99, 171] on link "Dashboard" at bounding box center [114, 179] width 162 height 28
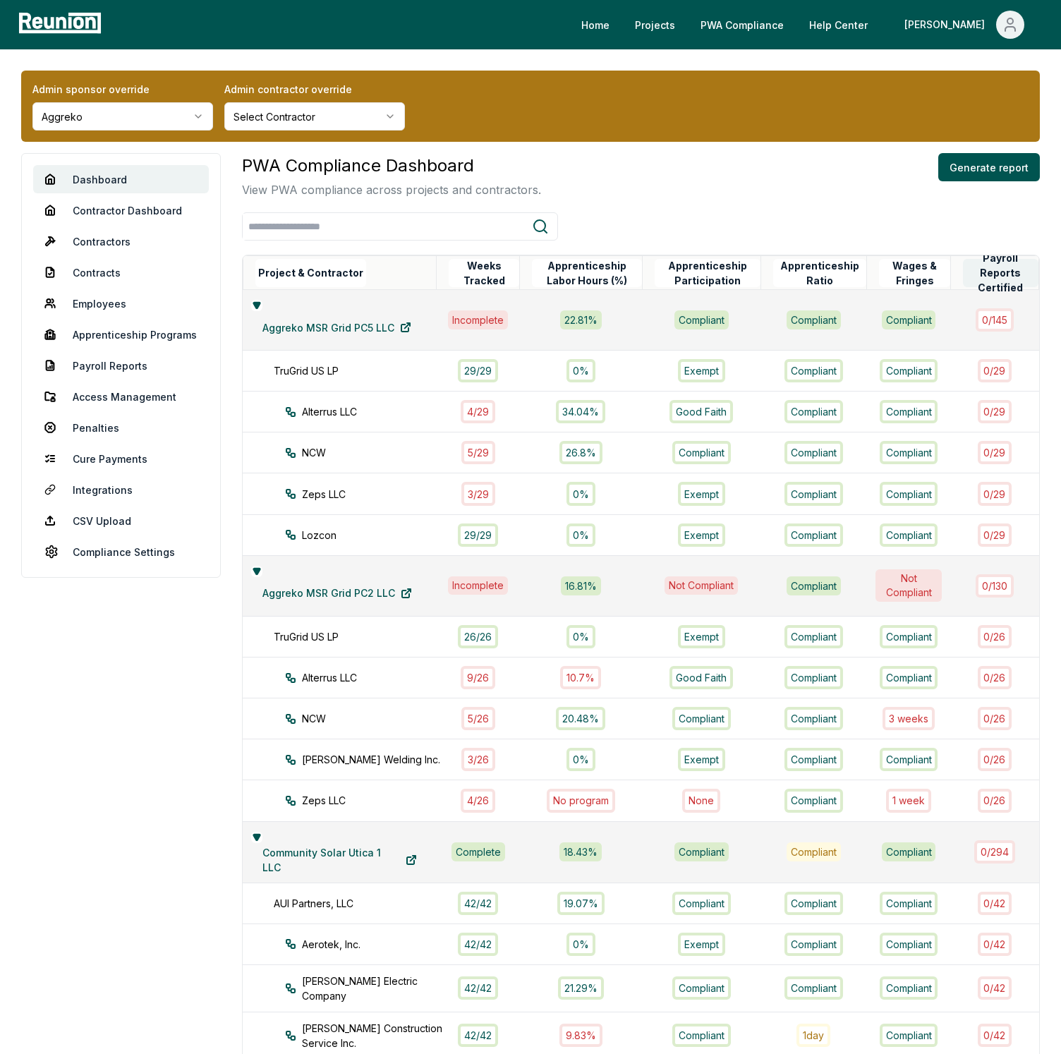
click at [998, 278] on button "Payroll Reports Certified" at bounding box center [1000, 273] width 75 height 28
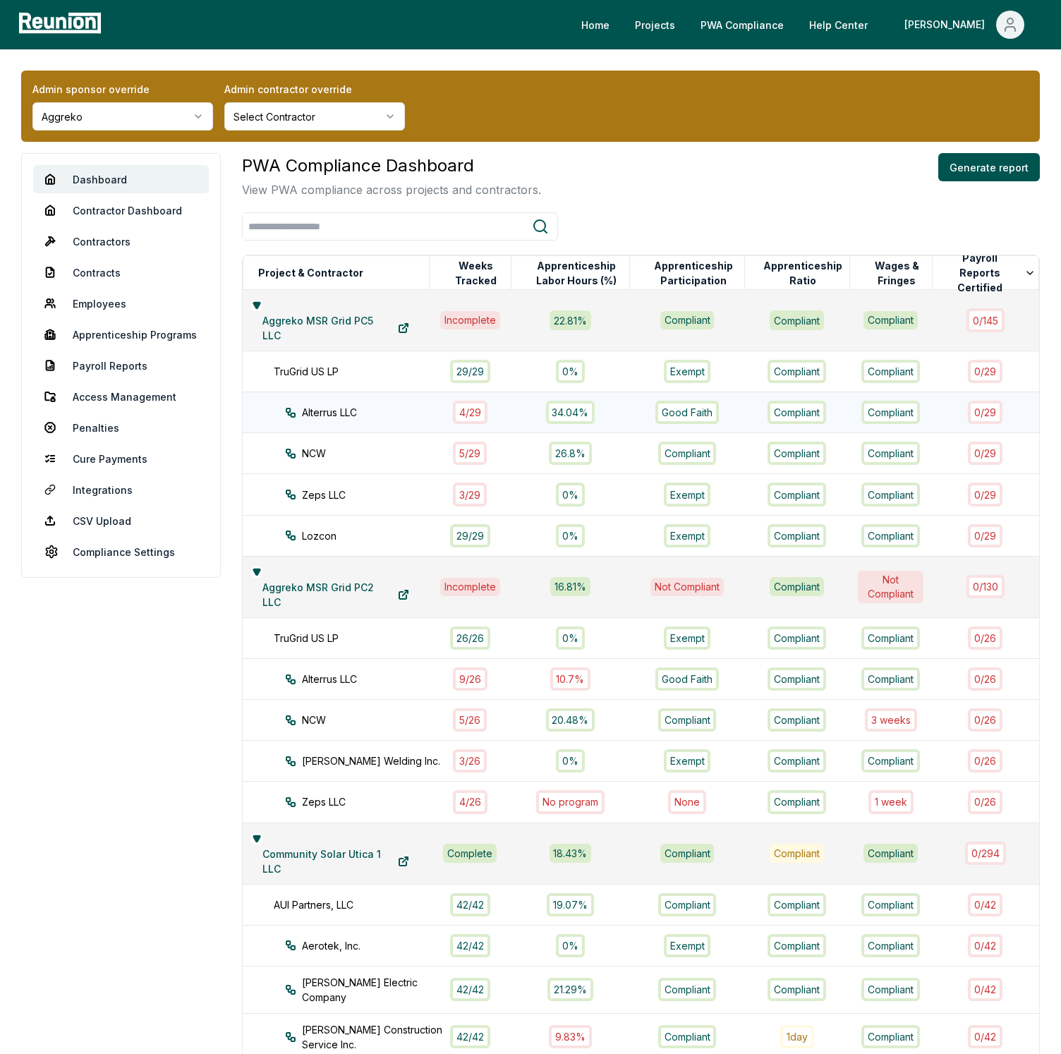
click at [475, 407] on div "4 / 29" at bounding box center [470, 412] width 35 height 23
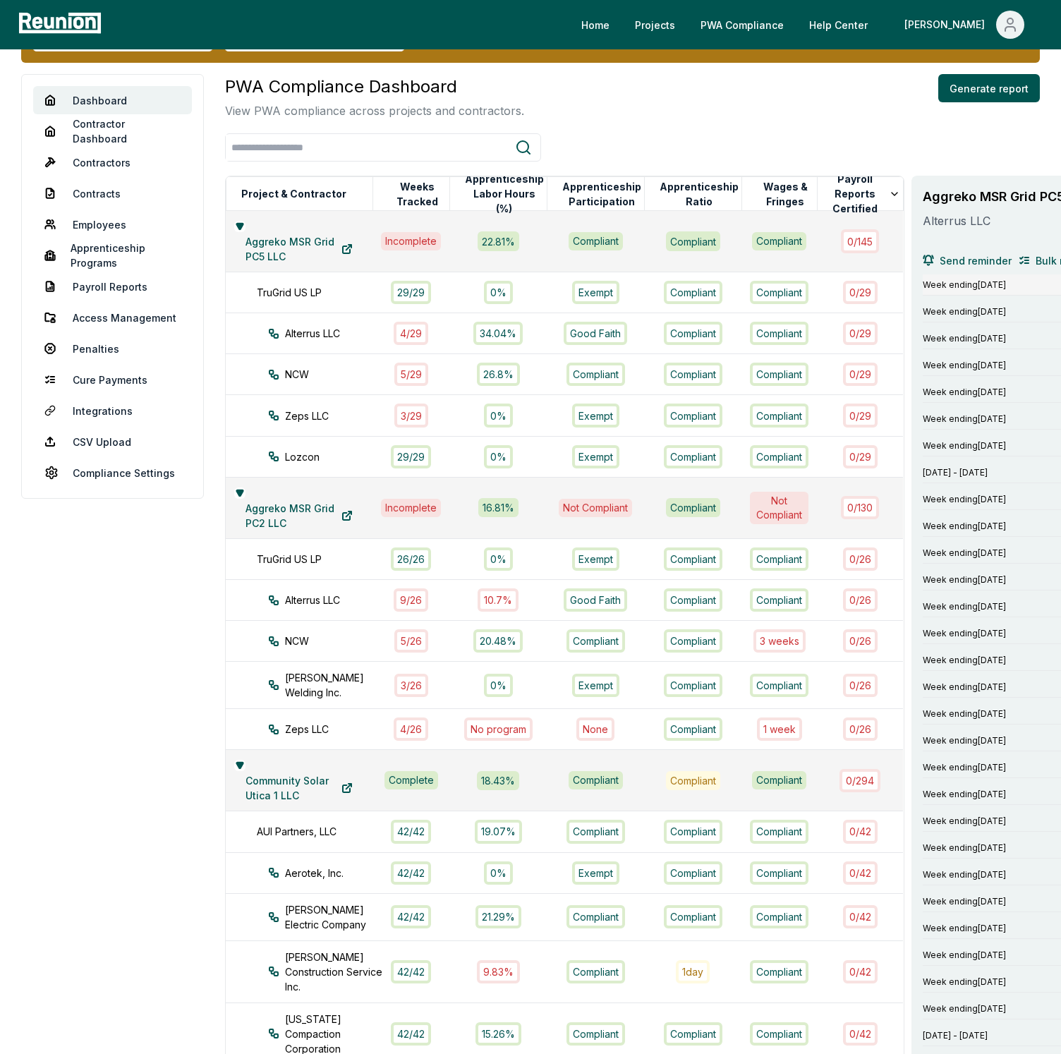
scroll to position [79, 41]
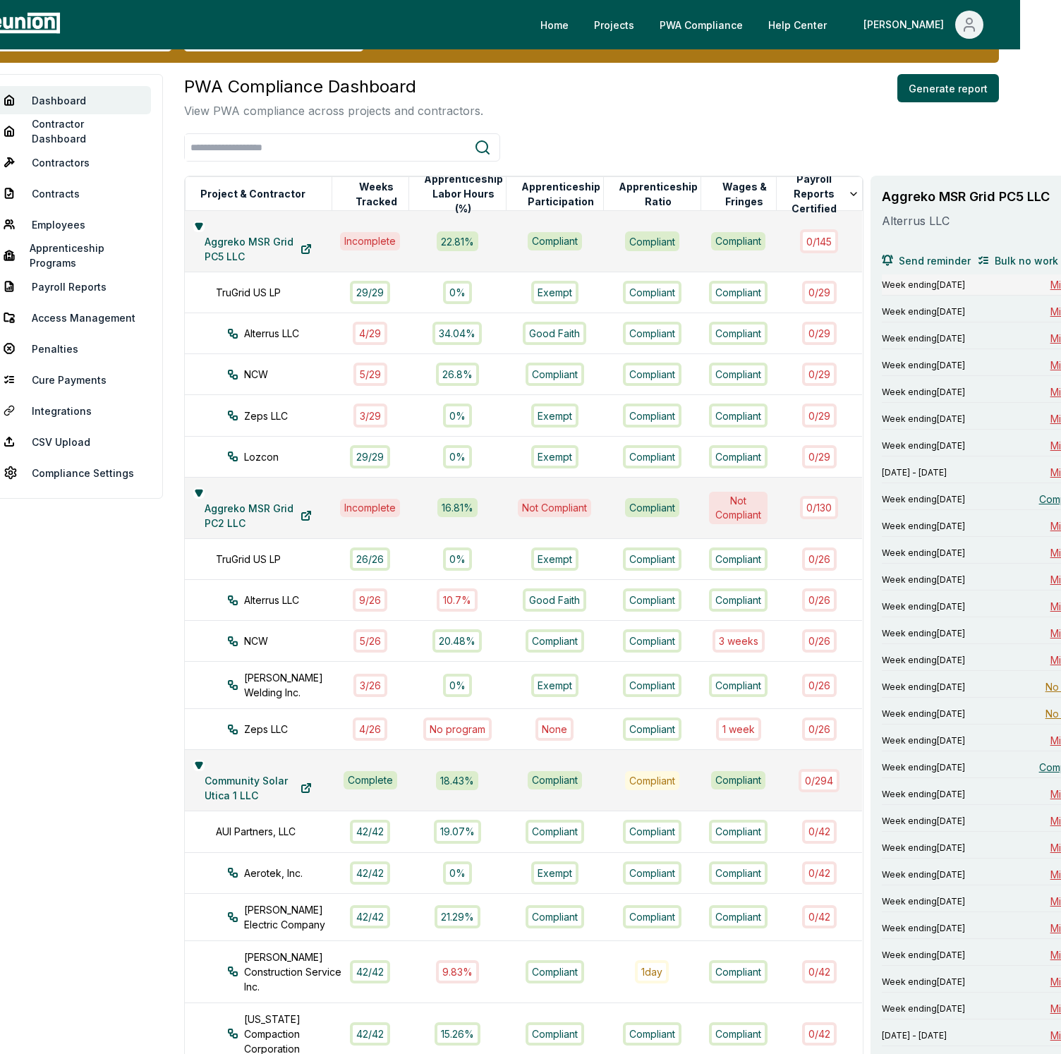
click at [1050, 283] on span "Missing" at bounding box center [1067, 284] width 35 height 15
click at [1050, 309] on span "Missing" at bounding box center [1067, 311] width 35 height 15
click at [1050, 338] on span "Missing" at bounding box center [1067, 338] width 35 height 15
click at [1050, 366] on span "Missing" at bounding box center [1067, 365] width 35 height 15
click at [1050, 390] on span "Missing" at bounding box center [1067, 391] width 35 height 15
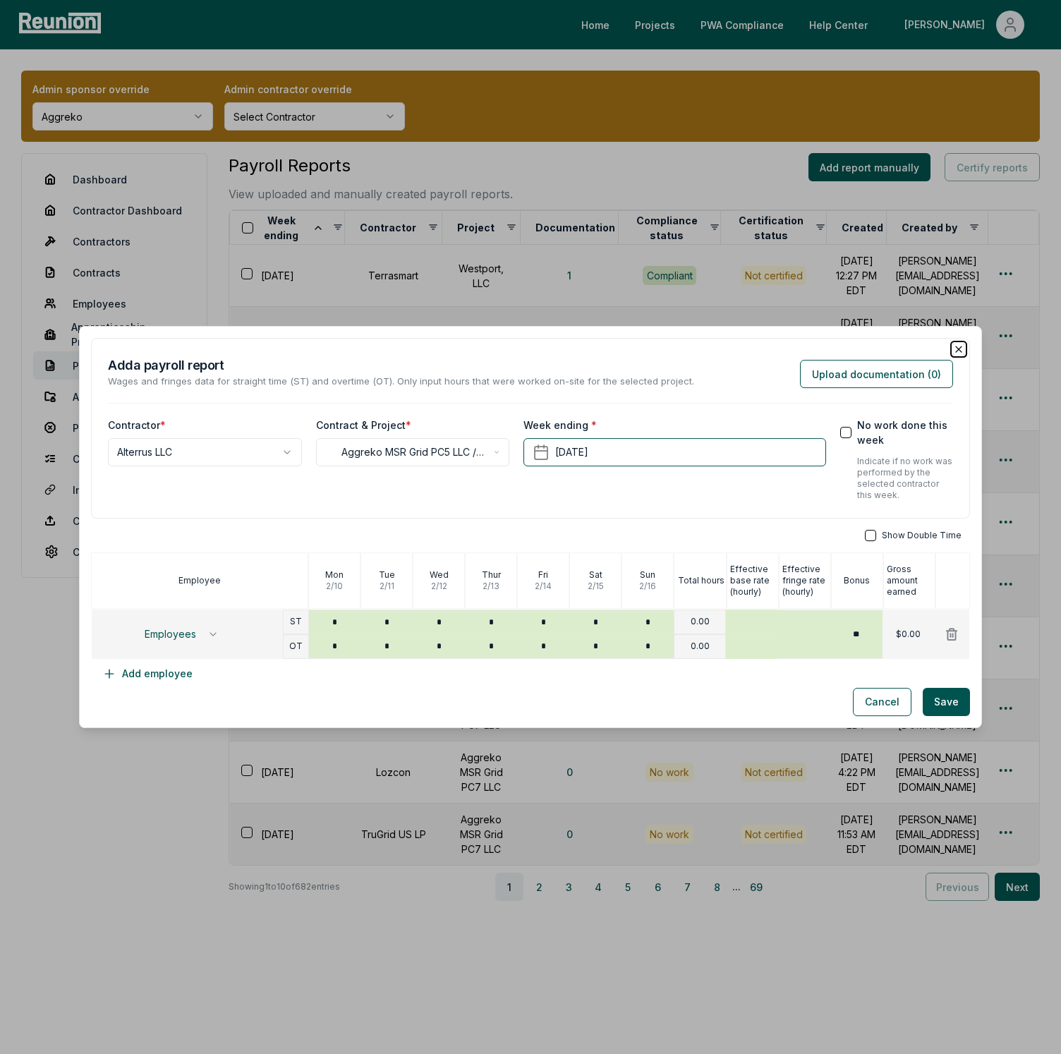
click at [960, 343] on icon "button" at bounding box center [958, 348] width 11 height 11
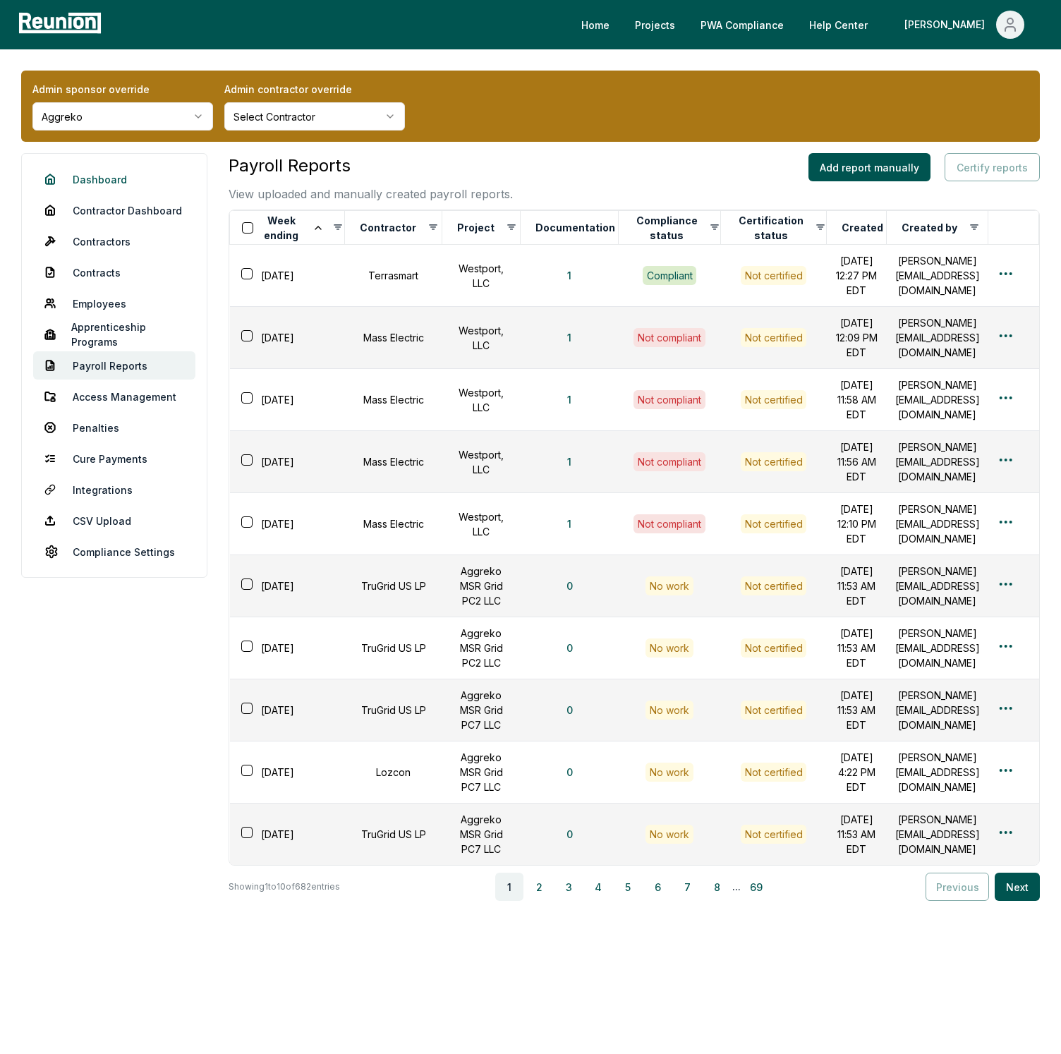
click at [106, 187] on link "Dashboard" at bounding box center [114, 179] width 162 height 28
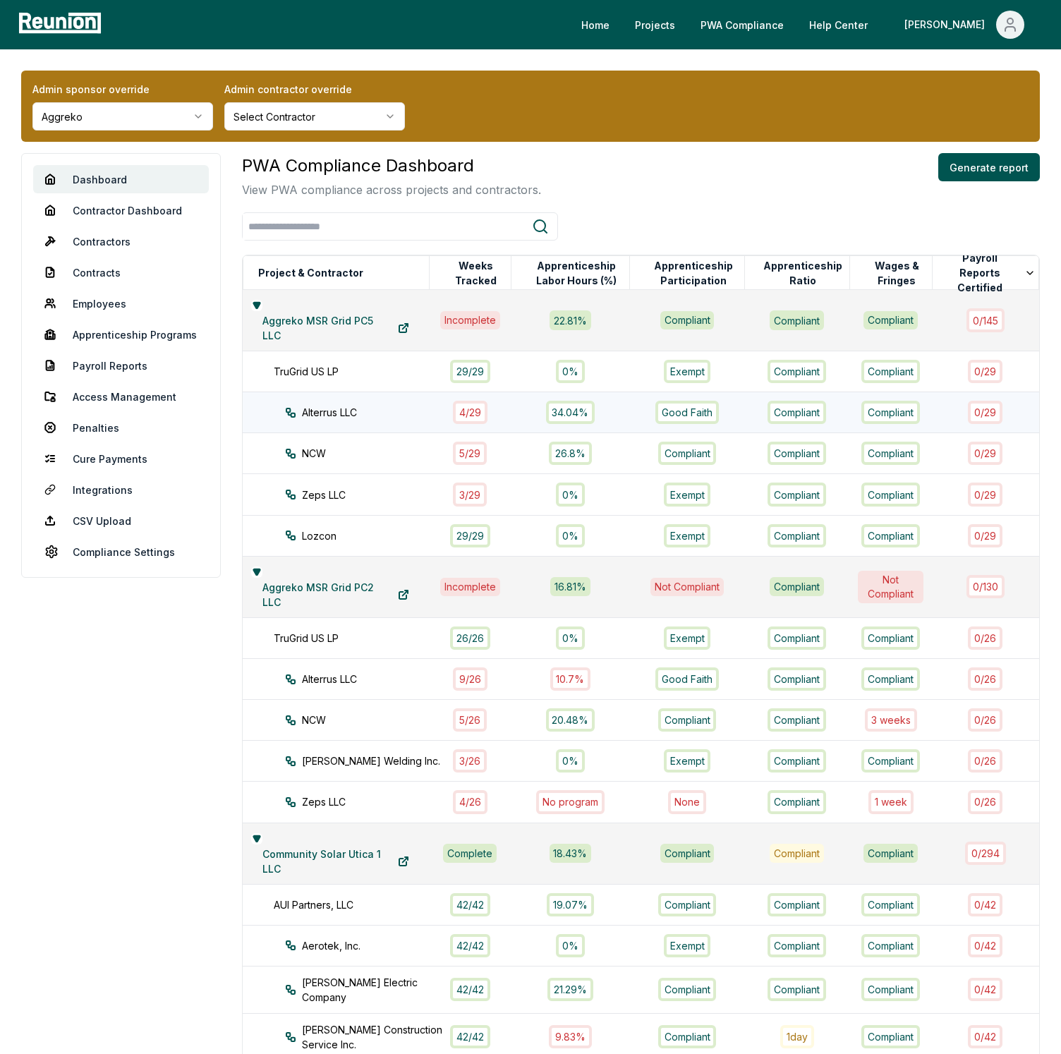
click at [473, 415] on div "4 / 29" at bounding box center [470, 412] width 35 height 23
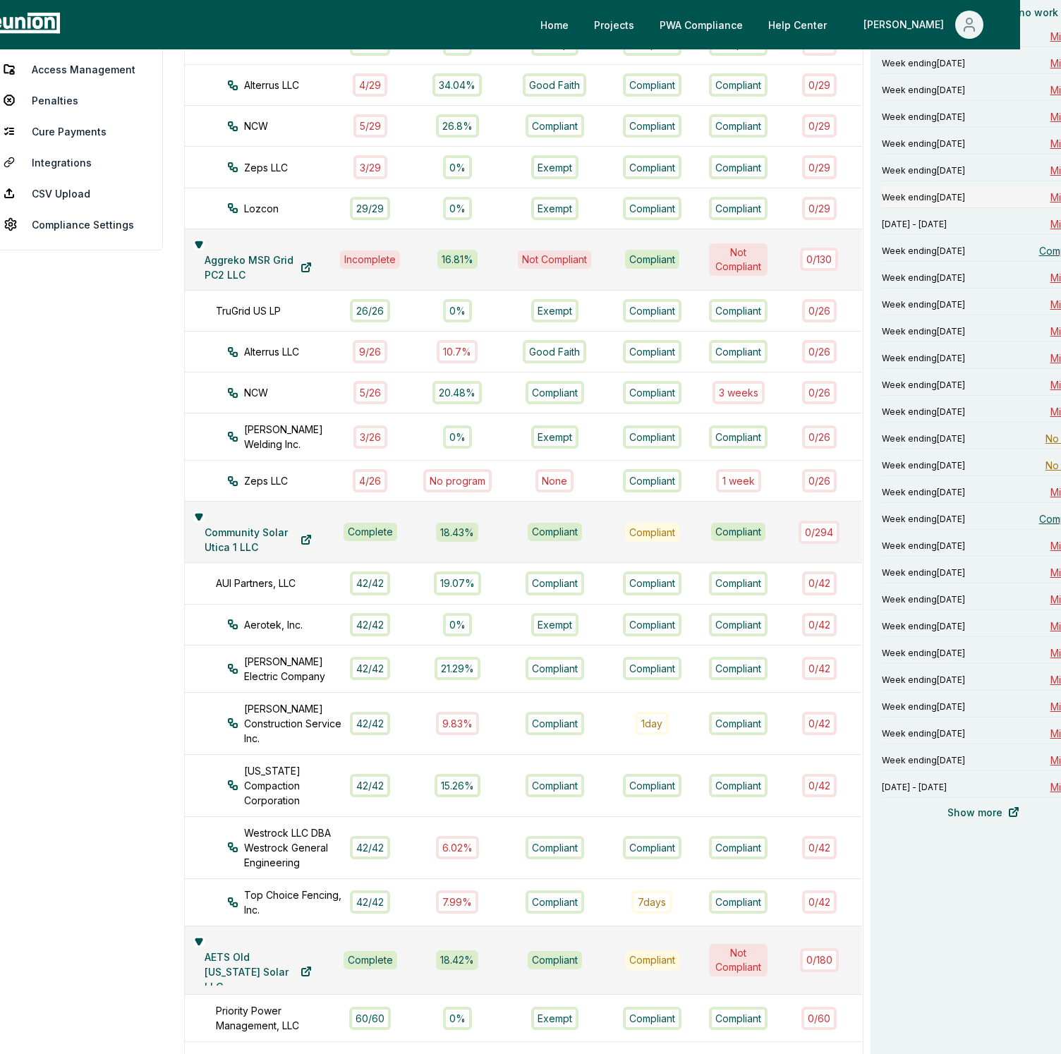
scroll to position [329, 41]
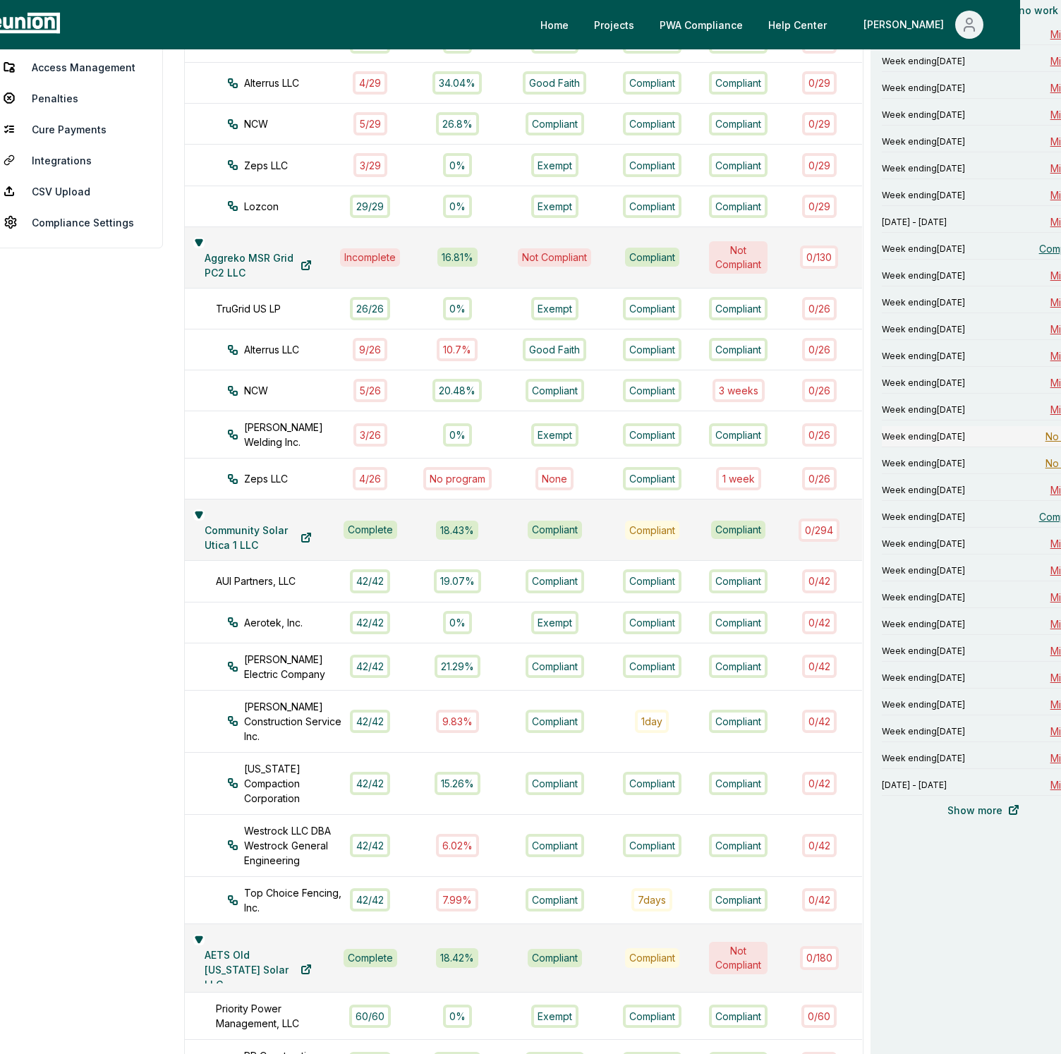
click at [1045, 440] on span "No work" at bounding box center [1064, 436] width 39 height 15
click at [1045, 462] on span "No work" at bounding box center [1064, 463] width 39 height 15
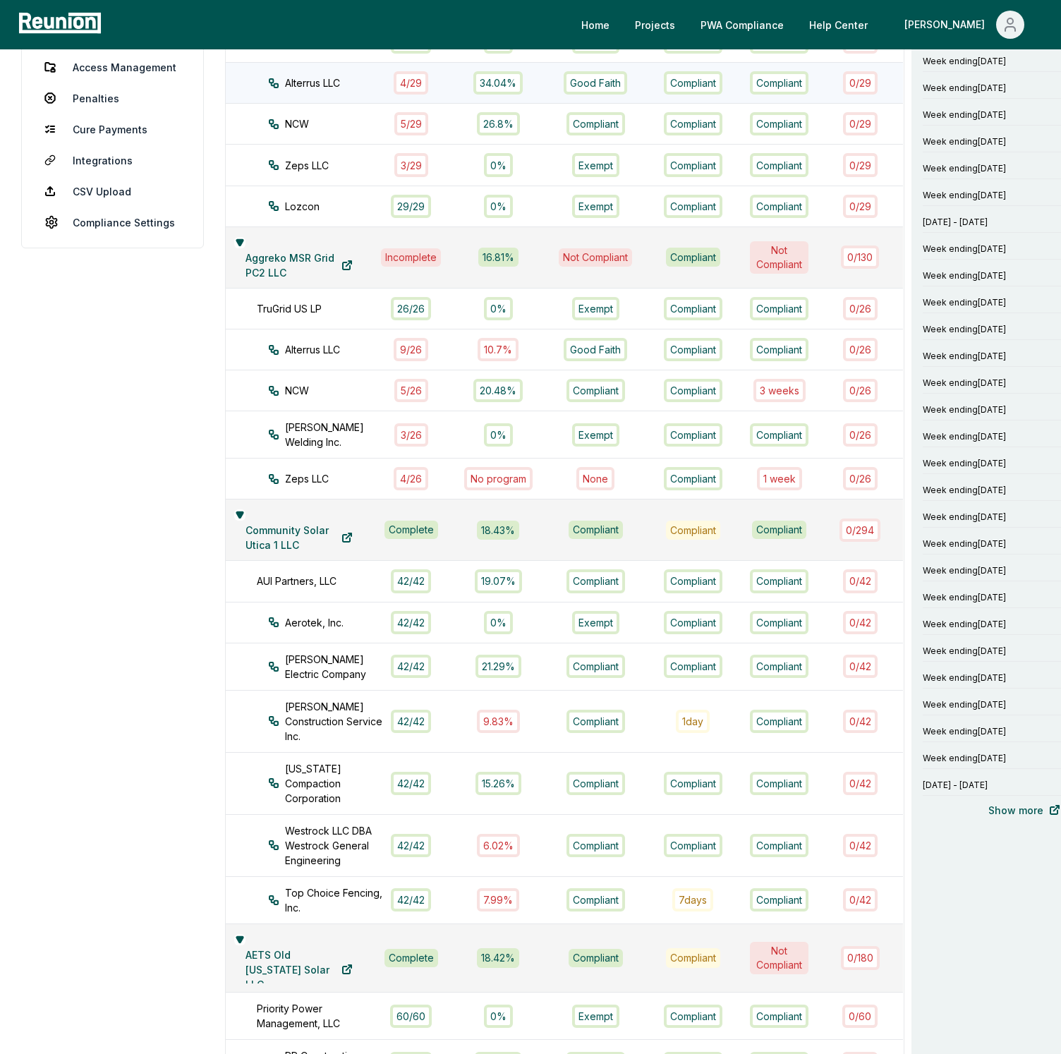
scroll to position [0, 0]
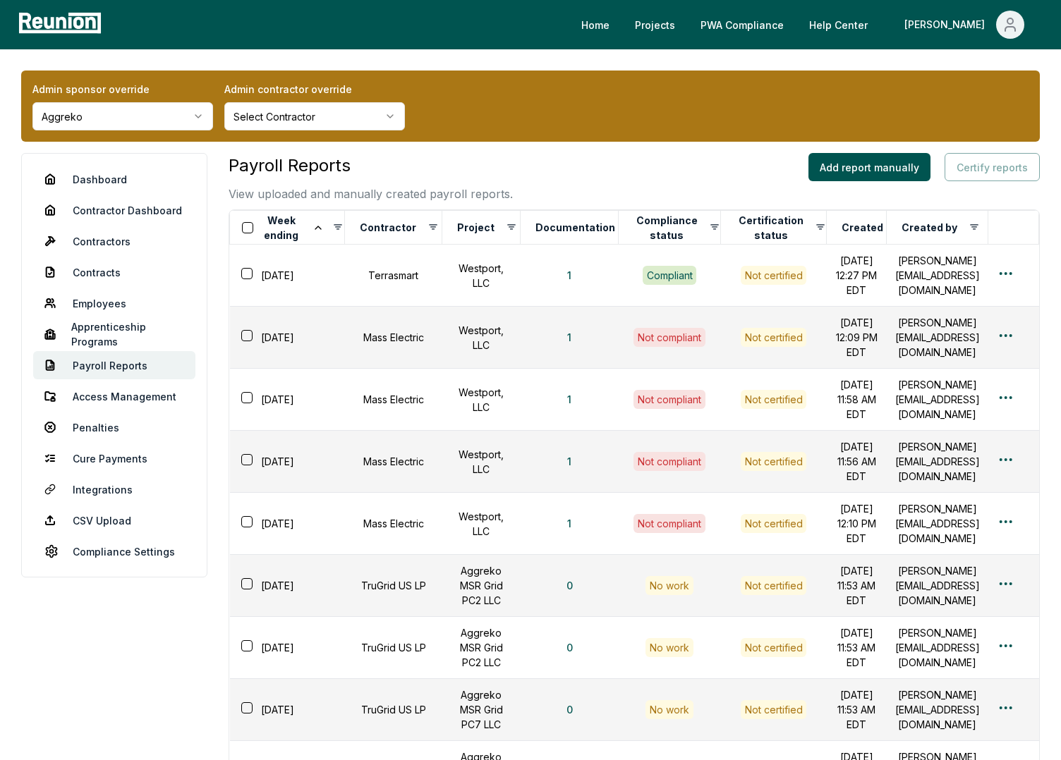
scroll to position [16, 0]
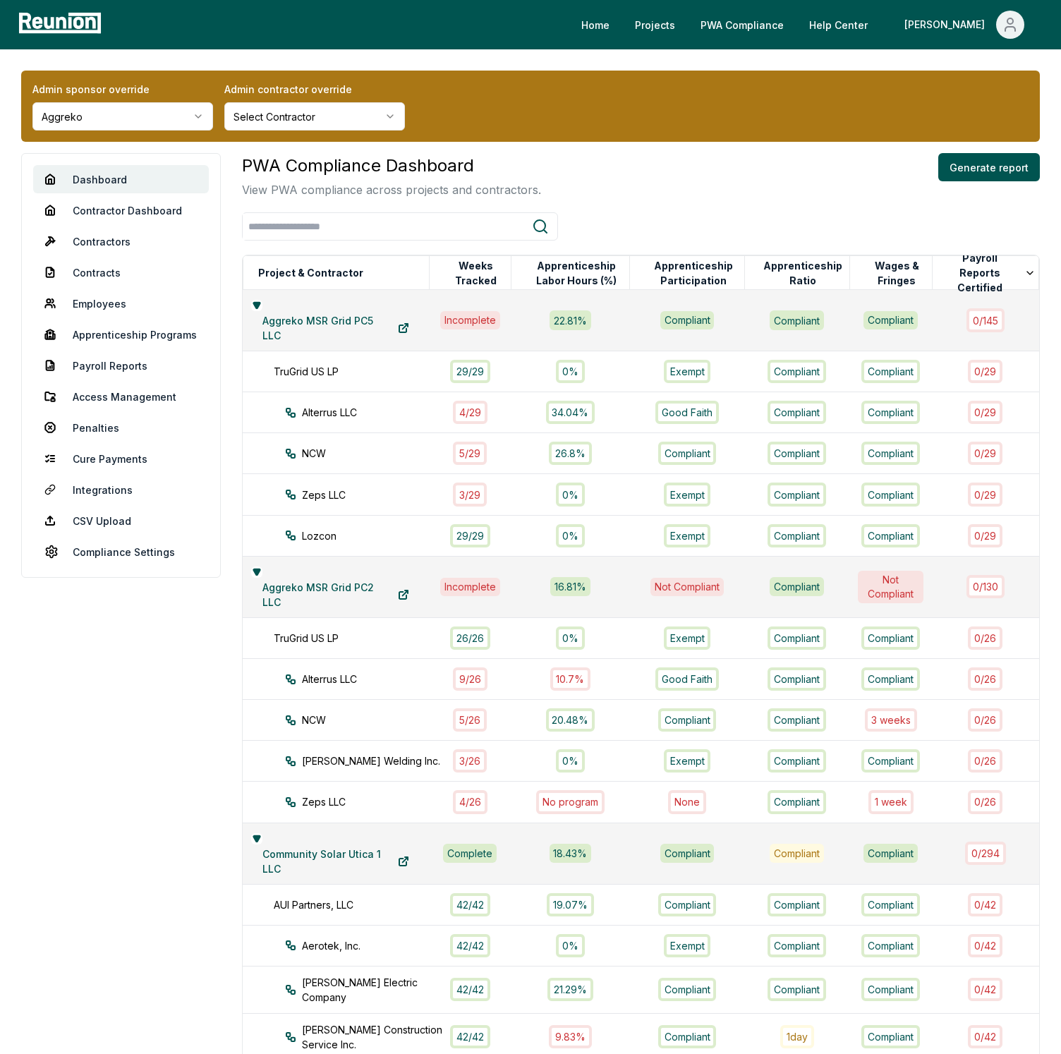
click at [640, 63] on div "Admin sponsor override Aggreko Admin contractor override Select Contractor Dash…" at bounding box center [530, 1049] width 1061 height 2000
